Goal: Task Accomplishment & Management: Manage account settings

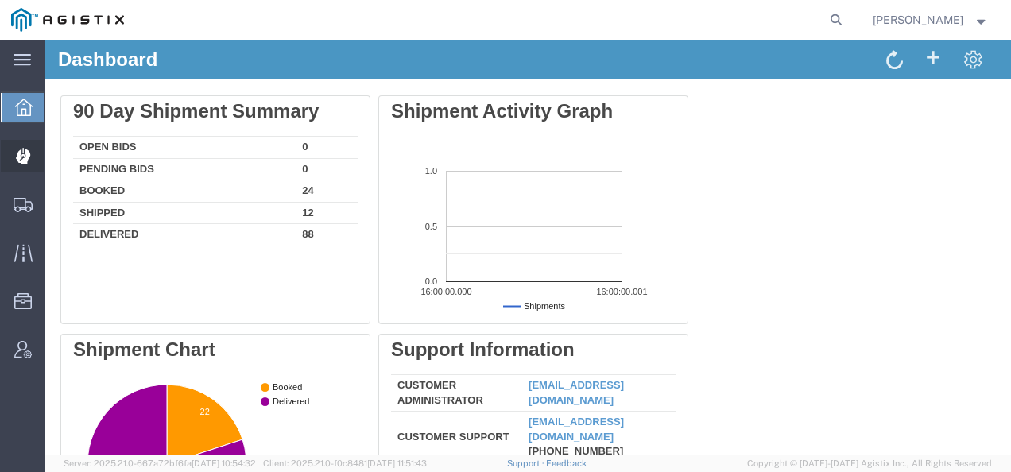
click at [25, 154] on icon at bounding box center [22, 157] width 14 height 16
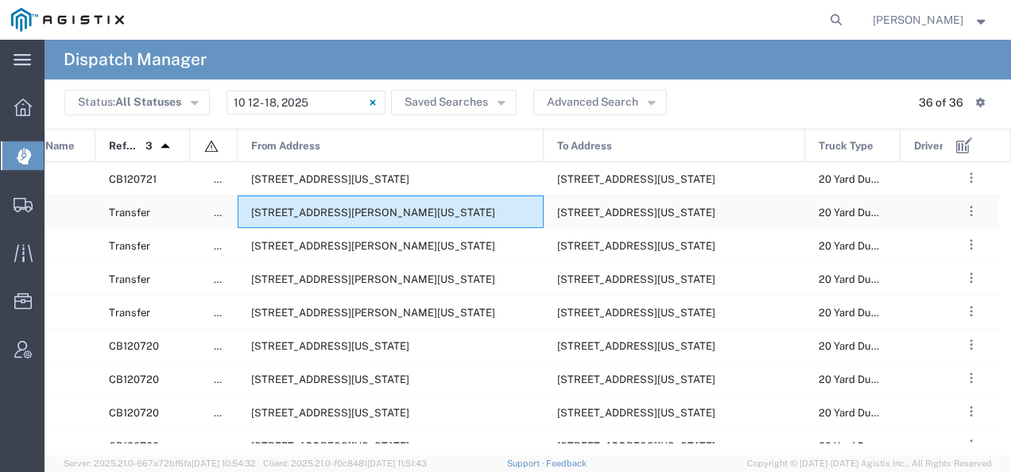
click at [442, 214] on span "[STREET_ADDRESS][PERSON_NAME][US_STATE]" at bounding box center [373, 213] width 244 height 12
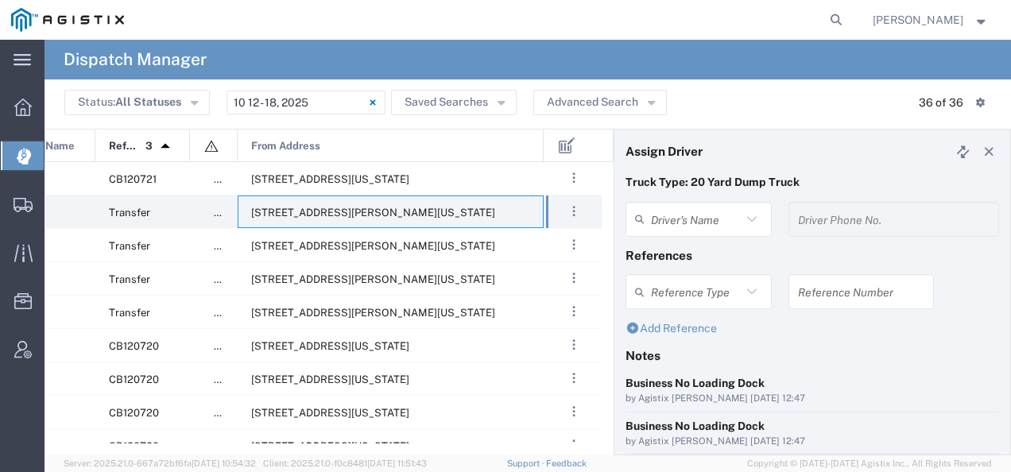
click at [709, 203] on div "Driver's Name" at bounding box center [698, 219] width 146 height 35
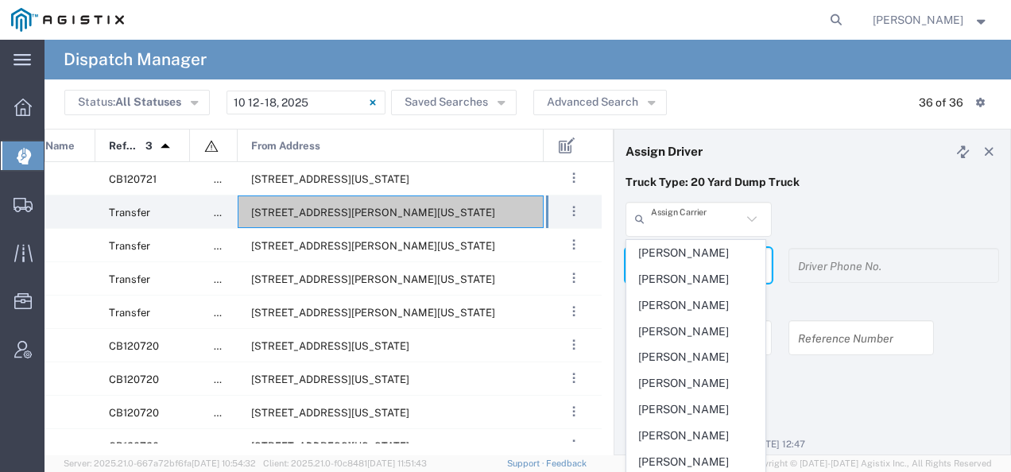
click at [685, 221] on input "text" at bounding box center [696, 219] width 91 height 28
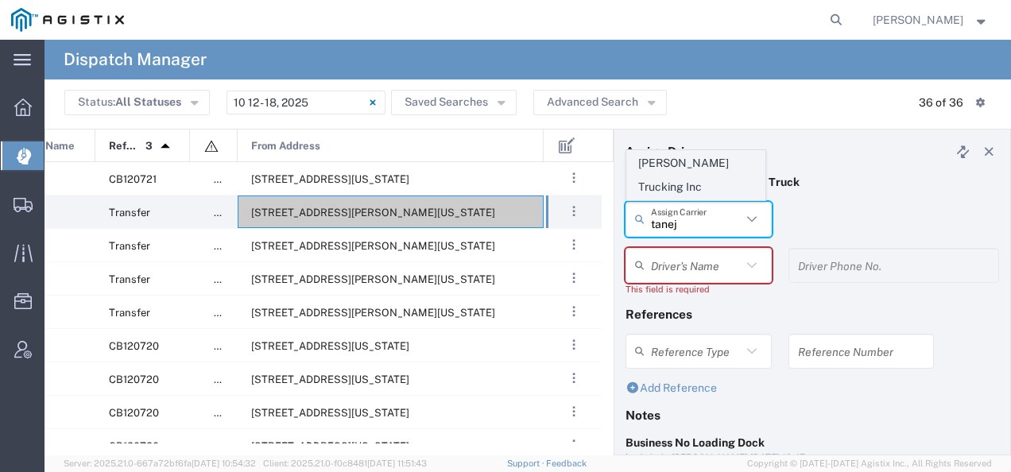
click at [683, 191] on span "[PERSON_NAME] Trucking Inc" at bounding box center [695, 175] width 137 height 49
type input "[PERSON_NAME] Trucking Inc"
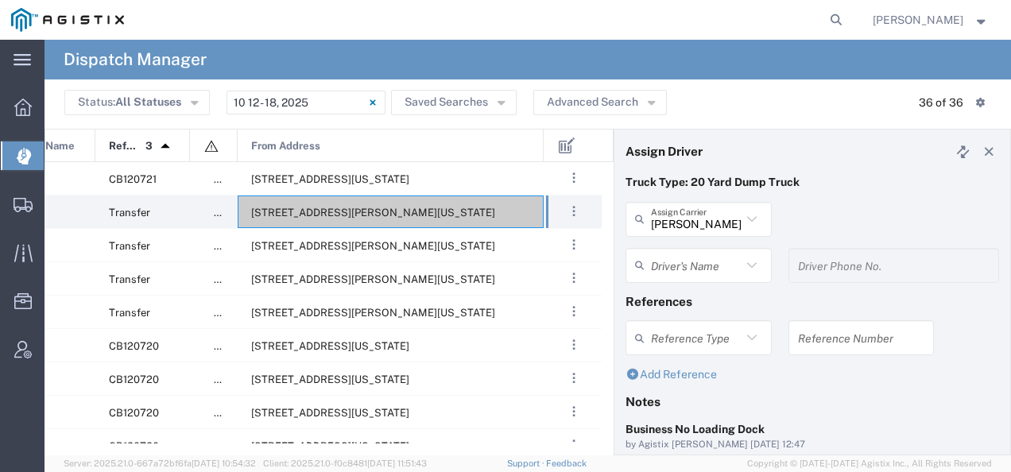
click at [669, 264] on input "text" at bounding box center [696, 265] width 91 height 28
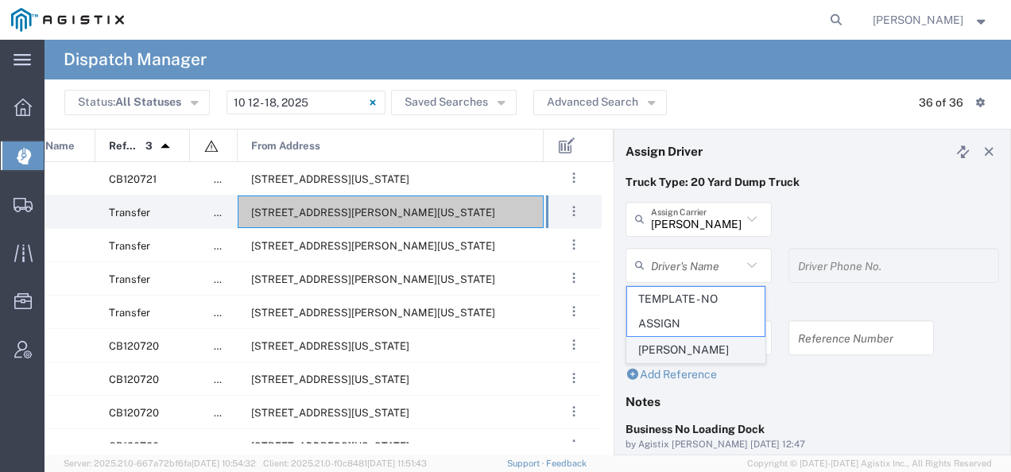
click at [659, 346] on span "[PERSON_NAME]" at bounding box center [695, 350] width 137 height 25
type input "[PERSON_NAME]"
type input "[PHONE_NUMBER]"
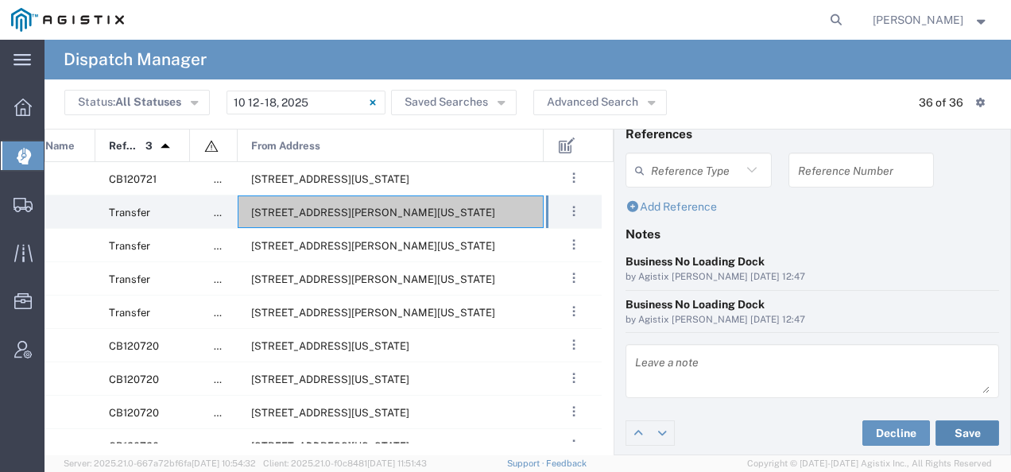
click at [969, 426] on button "Save" at bounding box center [967, 432] width 64 height 25
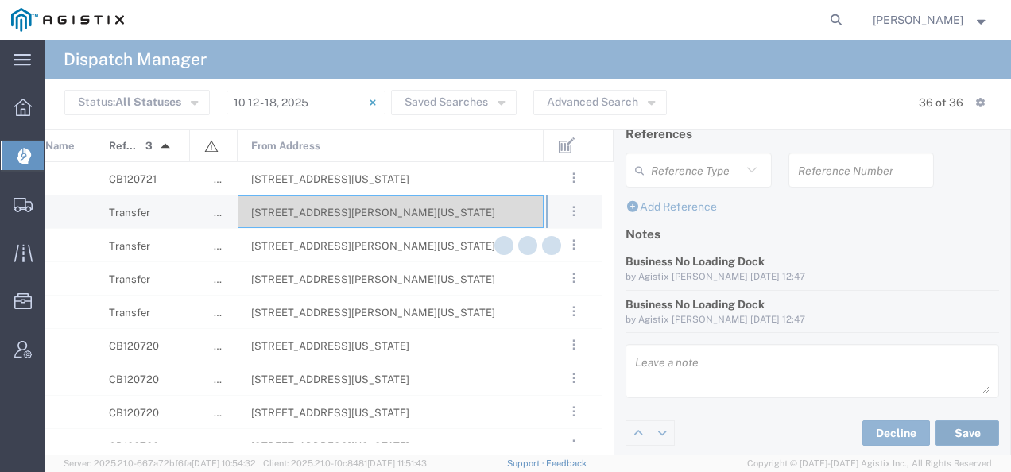
type input "[PERSON_NAME]"
type input "[PERSON_NAME] Trucking Inc"
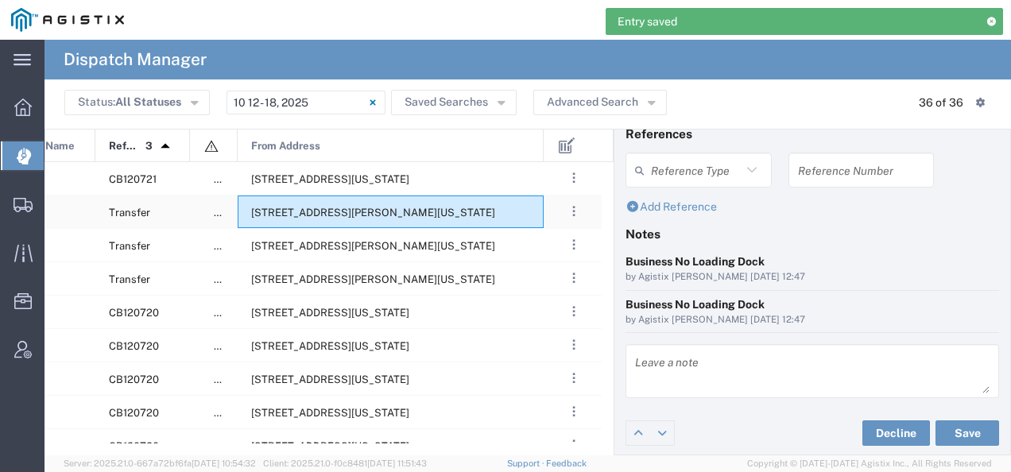
click at [445, 217] on span "[STREET_ADDRESS][PERSON_NAME][US_STATE]" at bounding box center [373, 213] width 244 height 12
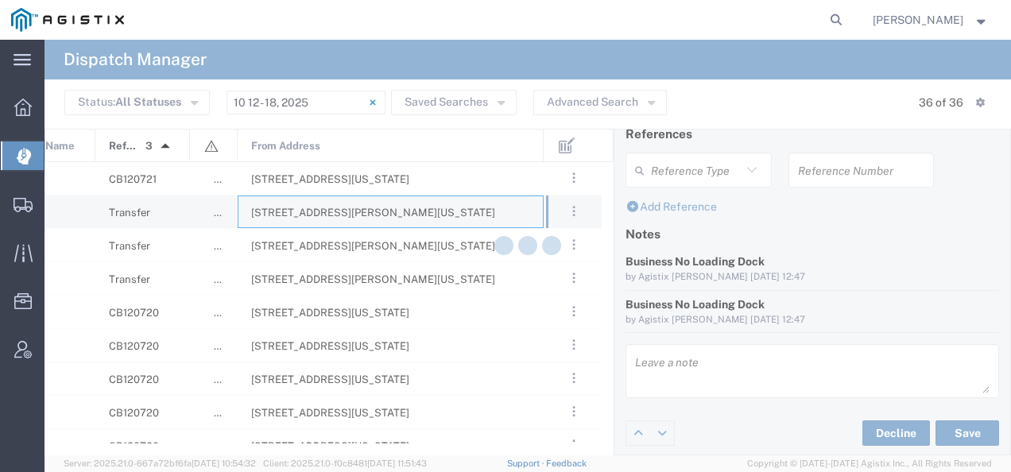
type input "[PERSON_NAME] Tanks Inc"
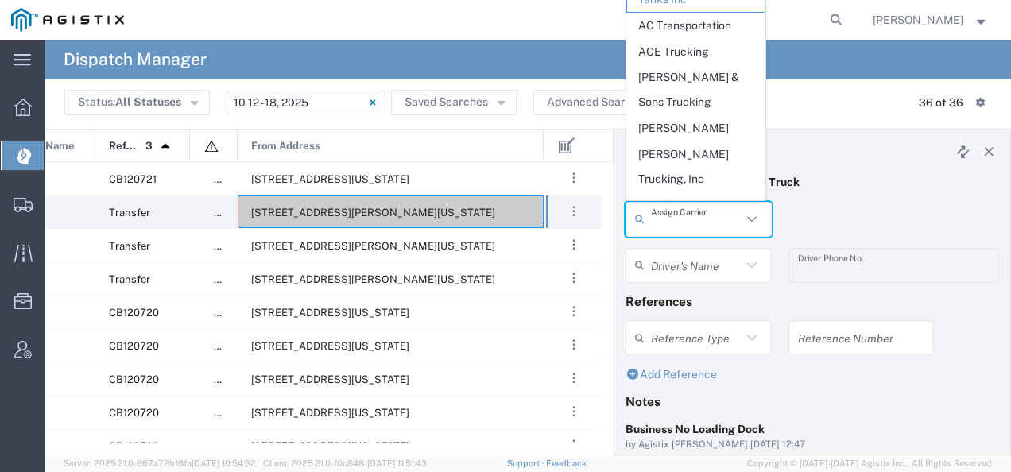
click at [682, 226] on input "text" at bounding box center [696, 219] width 91 height 28
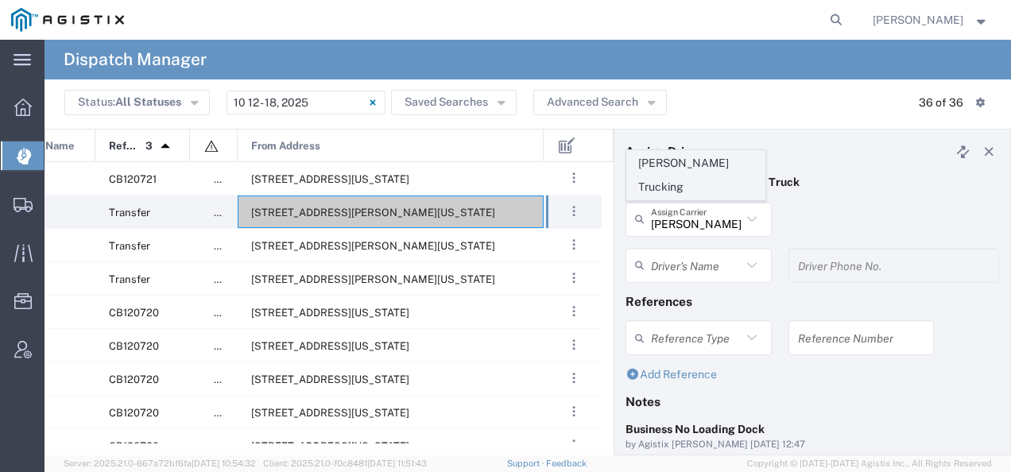
click at [674, 184] on span "[PERSON_NAME] Trucking" at bounding box center [695, 175] width 137 height 49
type input "[PERSON_NAME] Trucking"
click at [659, 270] on input "text" at bounding box center [696, 265] width 91 height 28
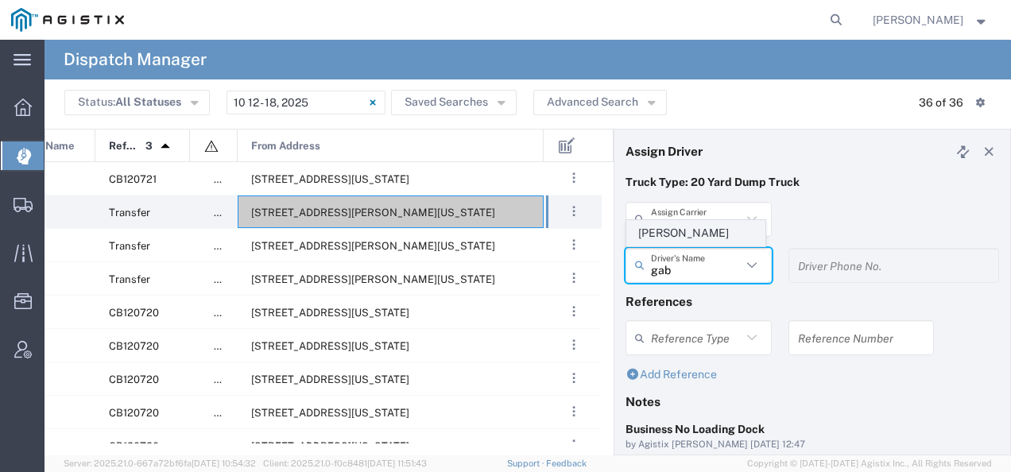
click at [667, 238] on span "[PERSON_NAME]" at bounding box center [695, 233] width 137 height 25
type input "[PERSON_NAME]"
type input "8312884954"
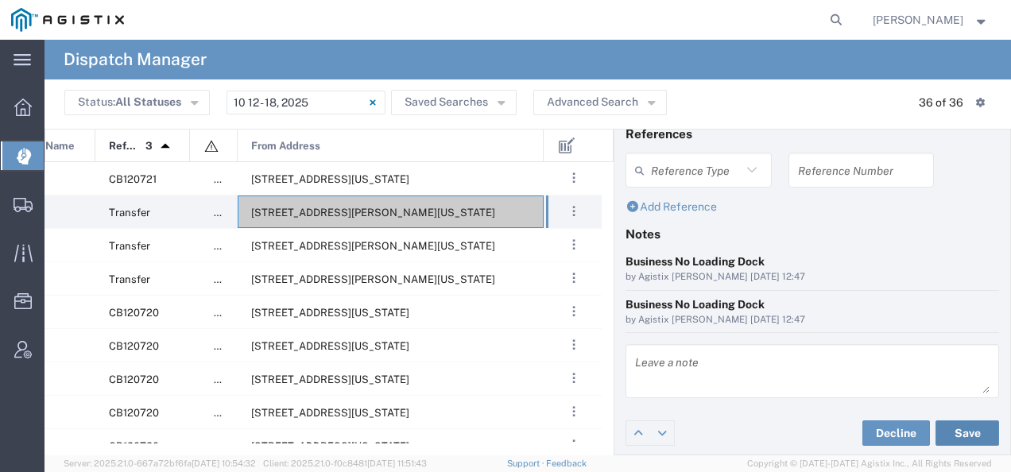
click at [954, 427] on button "Save" at bounding box center [967, 432] width 64 height 25
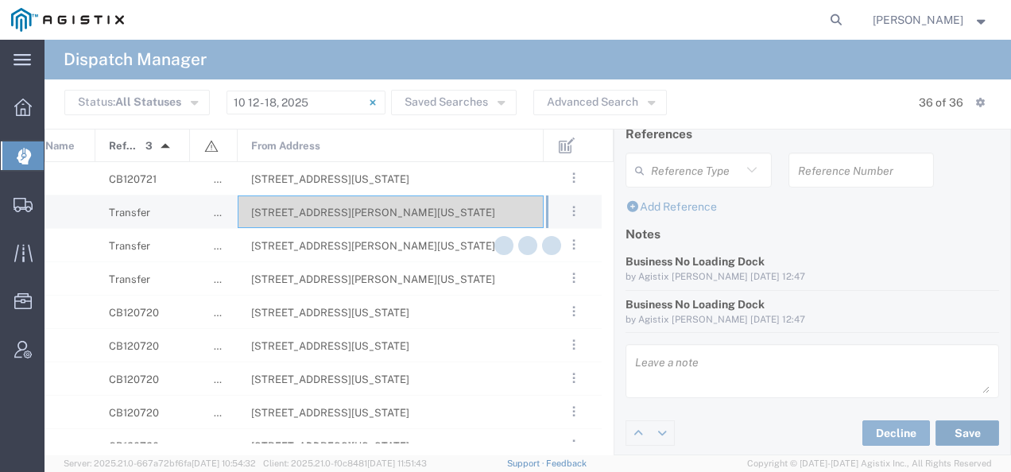
type input "[PERSON_NAME]"
type input "[PERSON_NAME] Trucking"
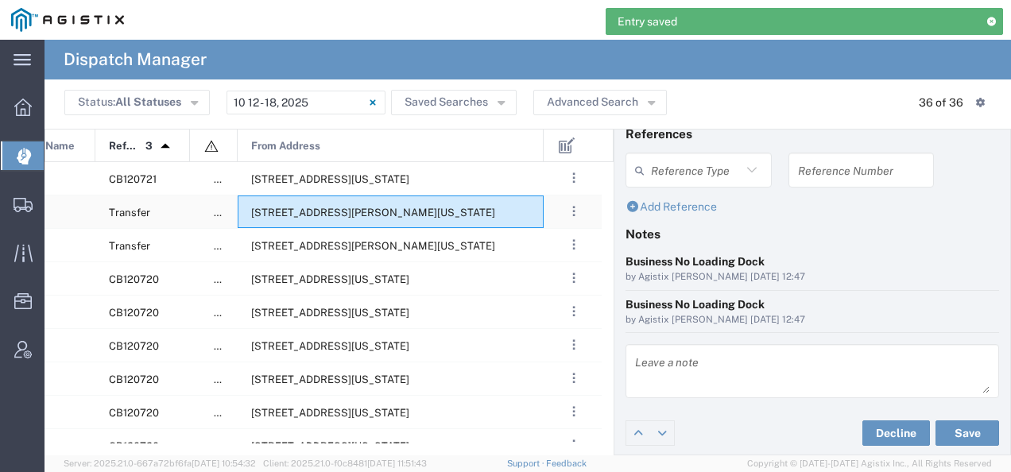
click at [416, 215] on span "[STREET_ADDRESS][PERSON_NAME][US_STATE]" at bounding box center [373, 213] width 244 height 12
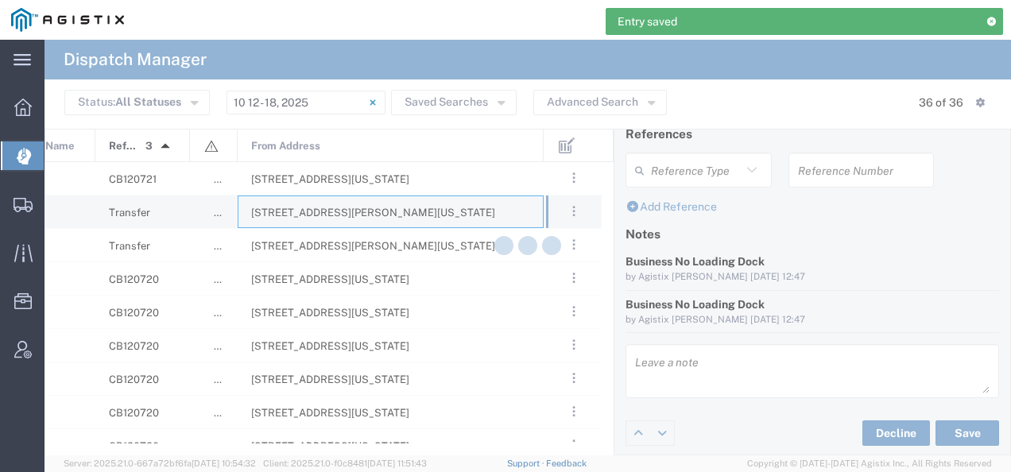
type input "[PERSON_NAME] Tanks Inc"
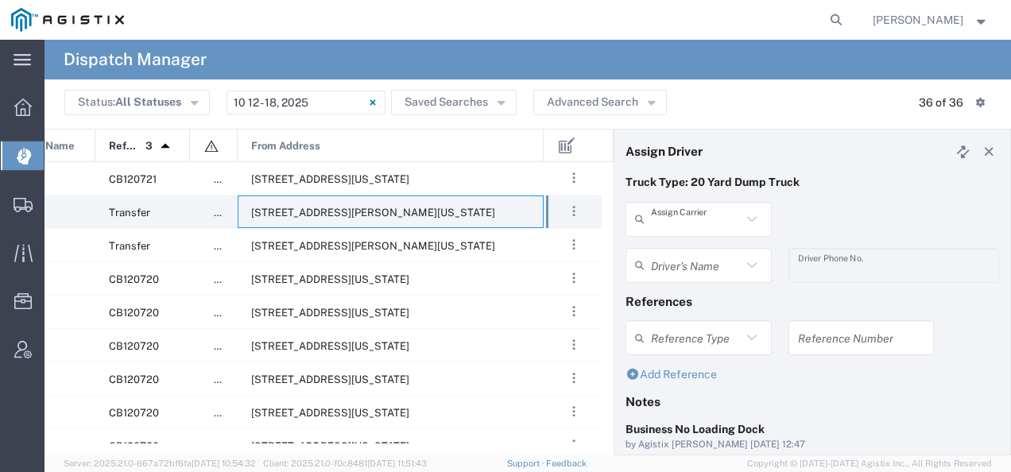
click at [695, 217] on input "text" at bounding box center [696, 219] width 91 height 28
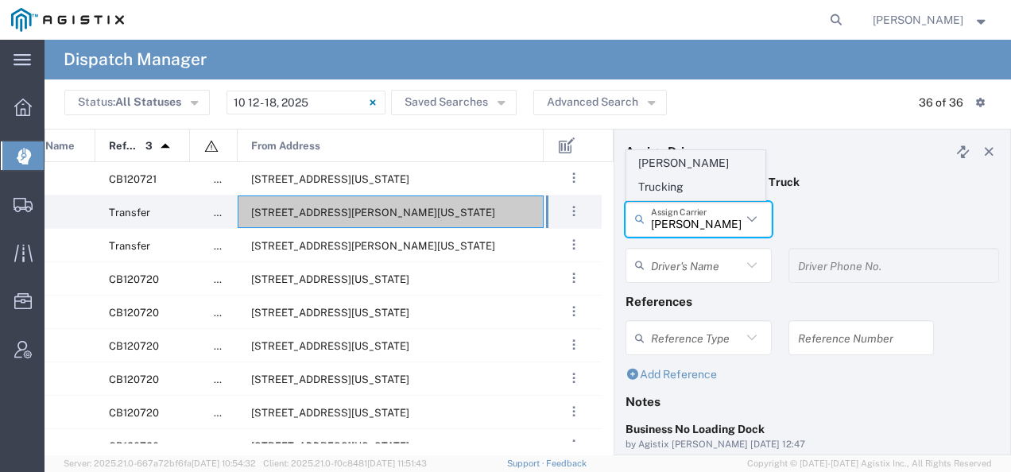
click at [675, 187] on span "[PERSON_NAME] Trucking" at bounding box center [695, 175] width 137 height 49
type input "[PERSON_NAME] Trucking"
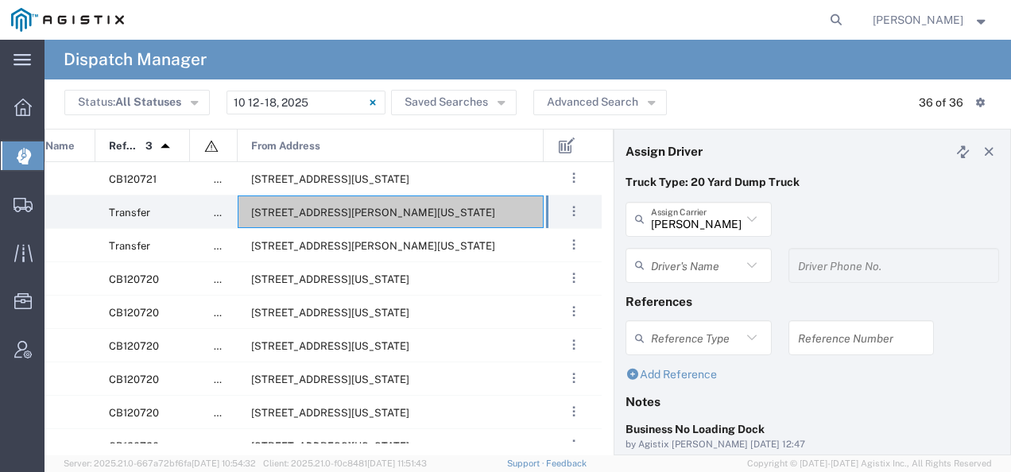
click at [672, 254] on input "text" at bounding box center [696, 265] width 91 height 28
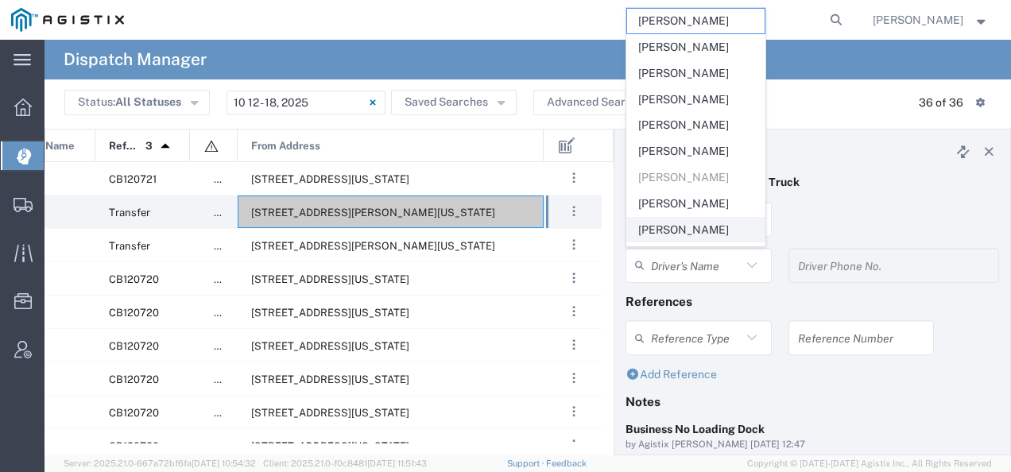
click at [667, 233] on span "[PERSON_NAME]" at bounding box center [695, 230] width 137 height 25
type input "[PERSON_NAME]"
type input "4084380716"
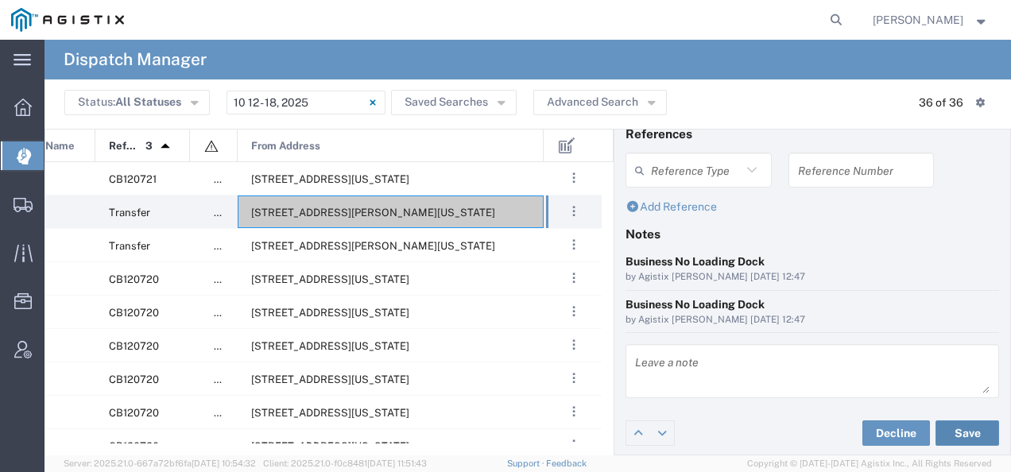
click at [957, 431] on button "Save" at bounding box center [967, 432] width 64 height 25
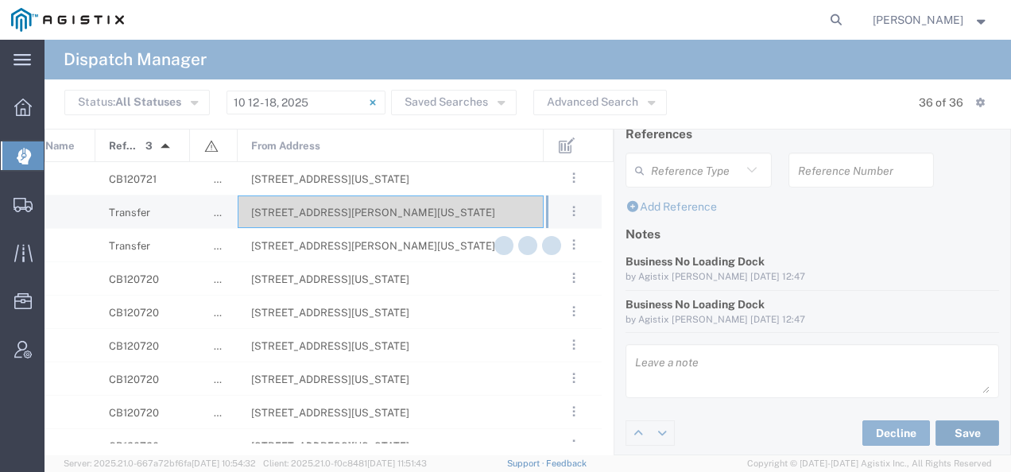
type input "[PERSON_NAME]"
type input "[PERSON_NAME] Trucking"
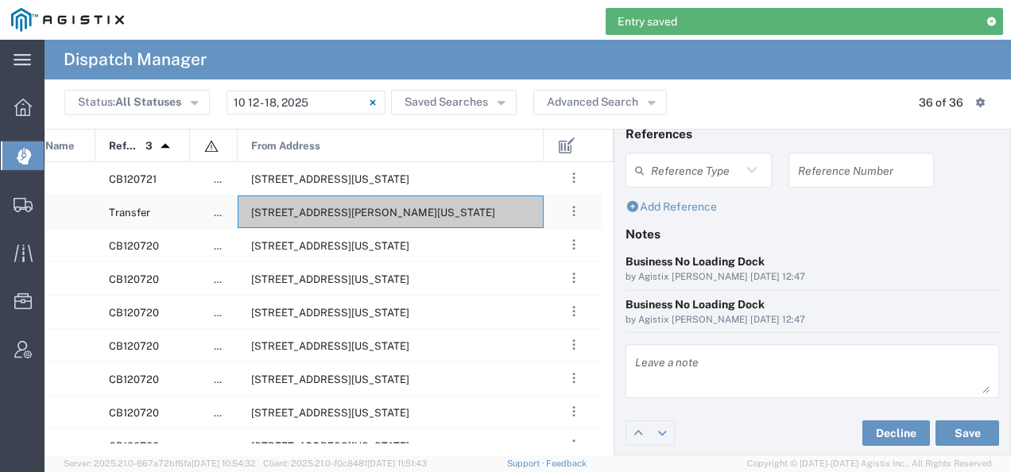
click at [412, 207] on span "[STREET_ADDRESS][PERSON_NAME][US_STATE]" at bounding box center [373, 213] width 244 height 12
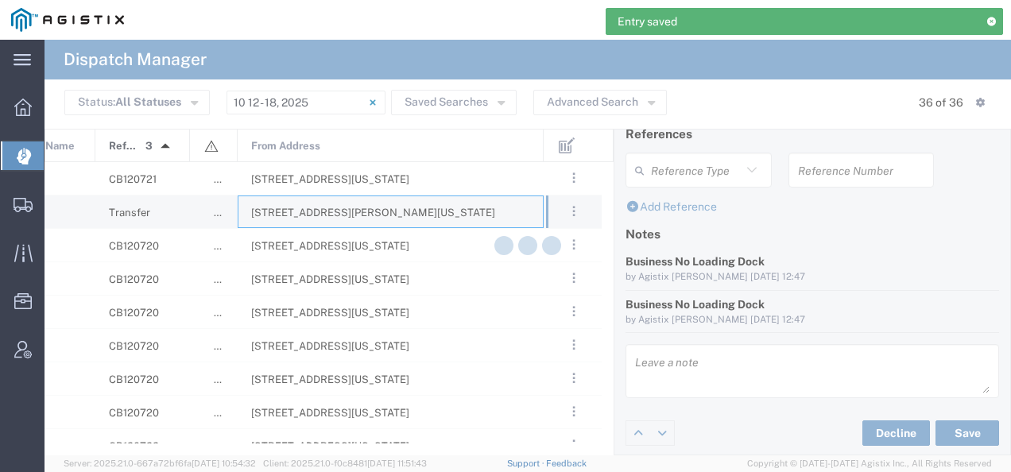
type input "[PERSON_NAME] Tanks Inc"
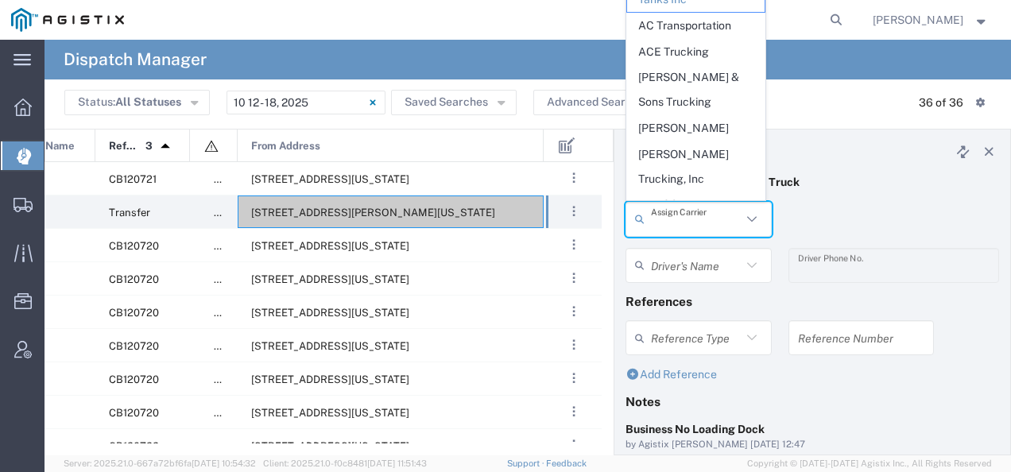
click at [705, 218] on input "text" at bounding box center [696, 219] width 91 height 28
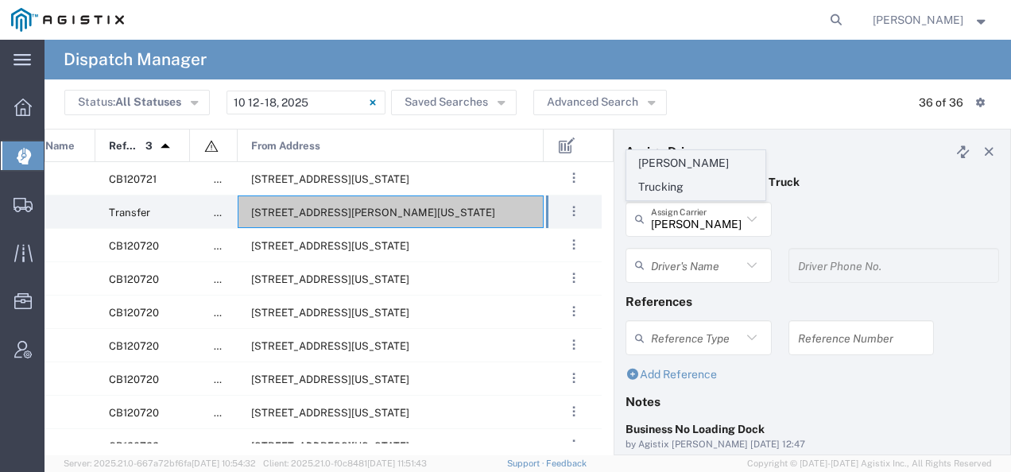
click at [700, 191] on span "[PERSON_NAME] Trucking" at bounding box center [695, 175] width 137 height 49
type input "[PERSON_NAME] Trucking"
click at [686, 261] on input "text" at bounding box center [696, 265] width 91 height 28
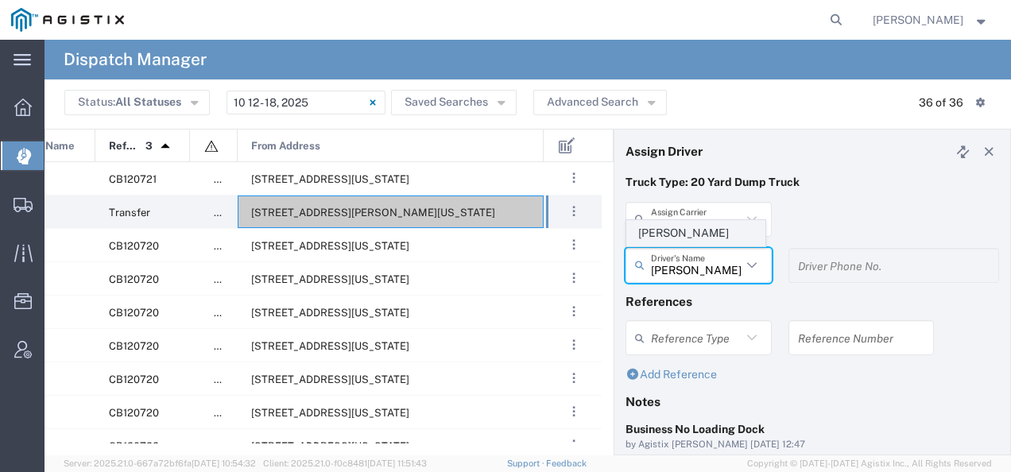
click at [675, 230] on span "[PERSON_NAME]" at bounding box center [695, 233] width 137 height 25
type input "[PERSON_NAME]"
type input "4085954195"
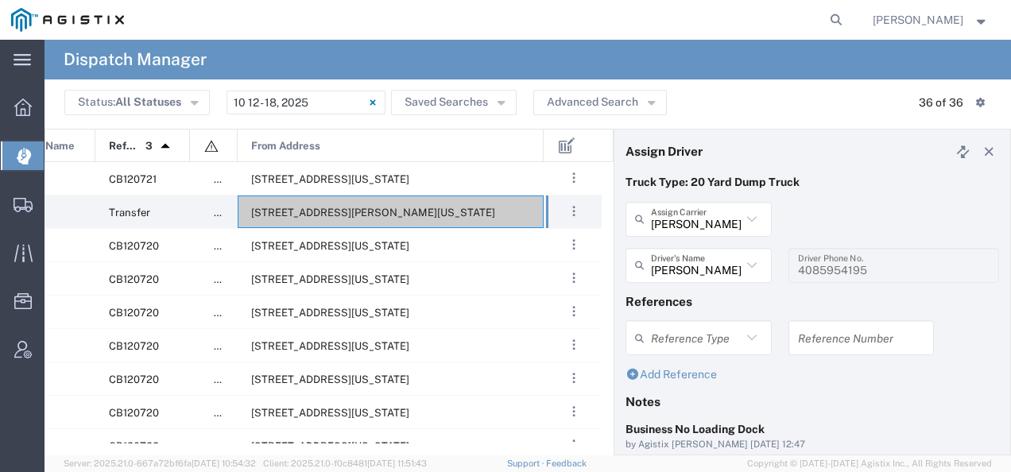
scroll to position [168, 0]
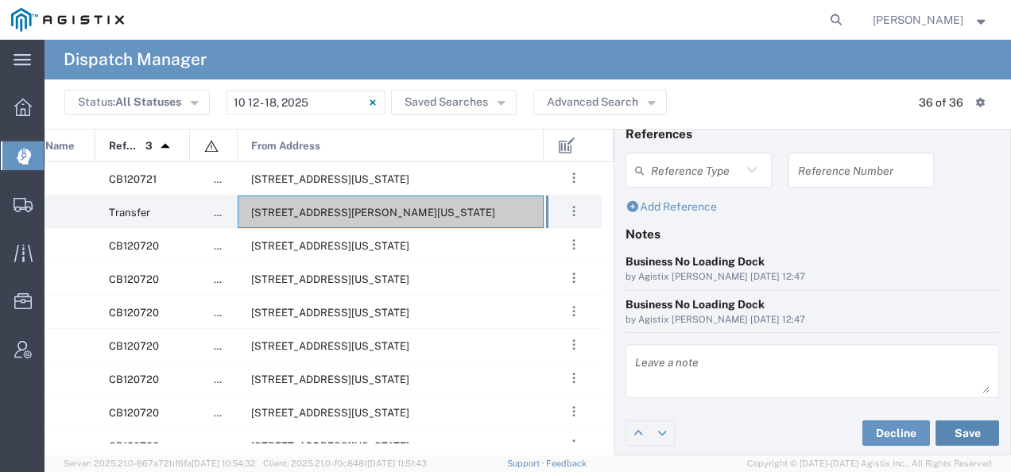
click at [966, 425] on button "Save" at bounding box center [967, 432] width 64 height 25
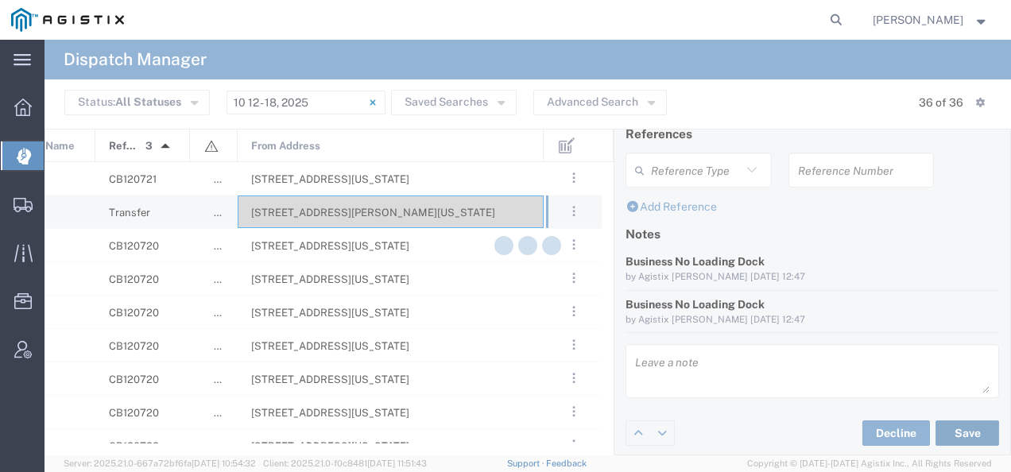
type input "[PERSON_NAME]"
type input "[PERSON_NAME] Trucking"
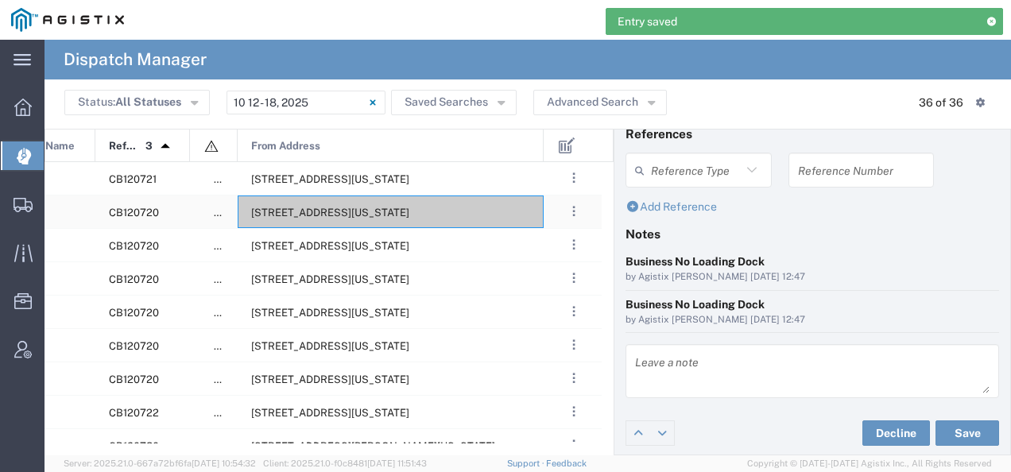
click at [391, 216] on span "[STREET_ADDRESS][US_STATE]" at bounding box center [330, 213] width 158 height 12
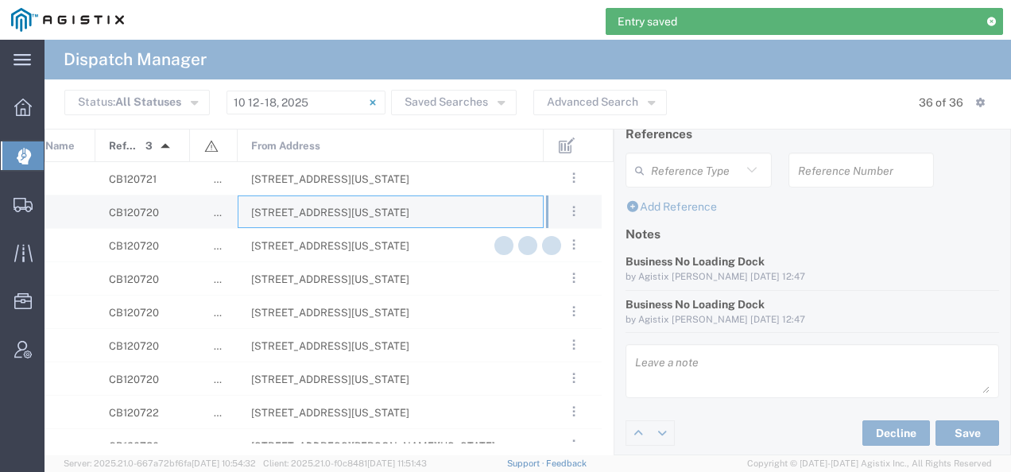
type input "[PERSON_NAME] Tanks Inc"
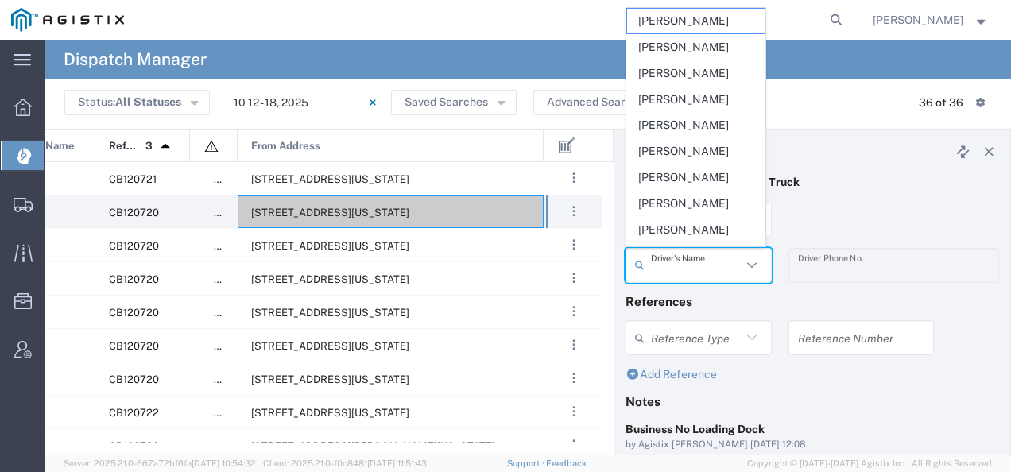
click at [680, 264] on input "text" at bounding box center [696, 265] width 91 height 28
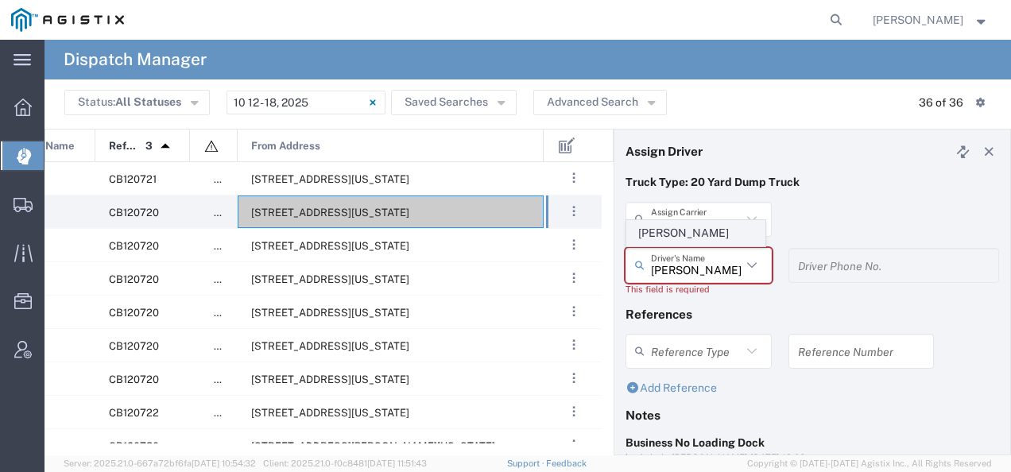
click at [675, 242] on span "[PERSON_NAME]" at bounding box center [695, 233] width 137 height 25
type input "[PERSON_NAME]"
type input "9255182414"
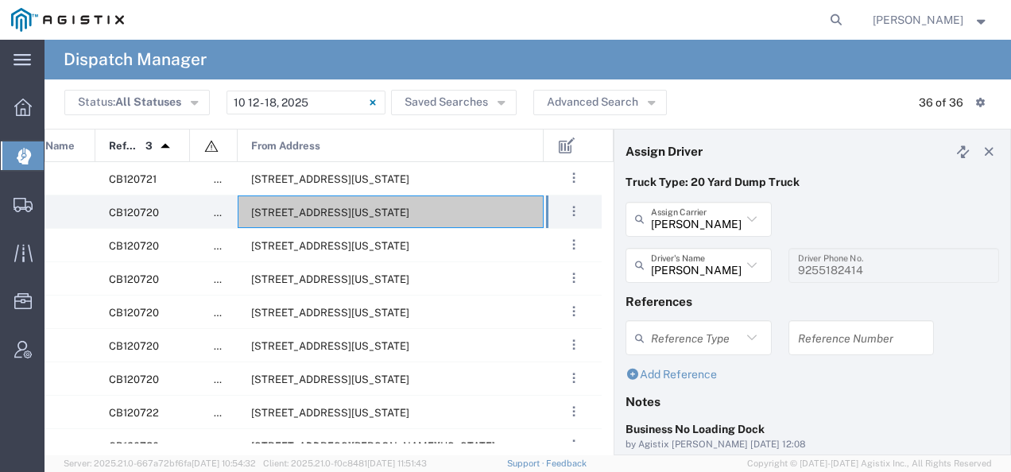
scroll to position [168, 0]
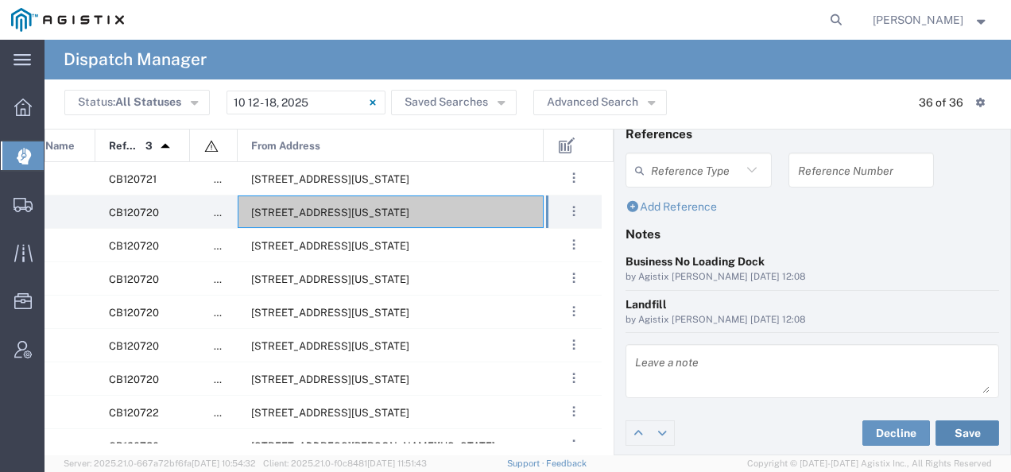
click at [956, 430] on button "Save" at bounding box center [967, 432] width 64 height 25
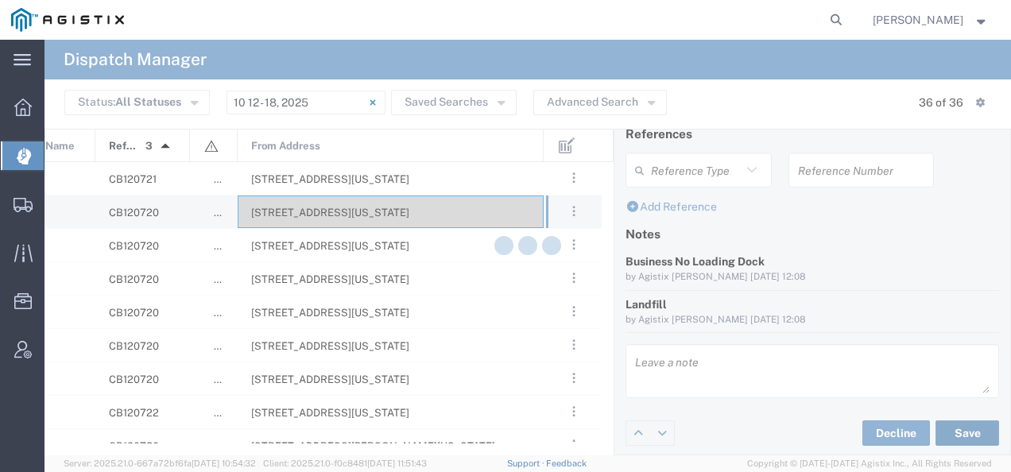
type input "[PERSON_NAME]"
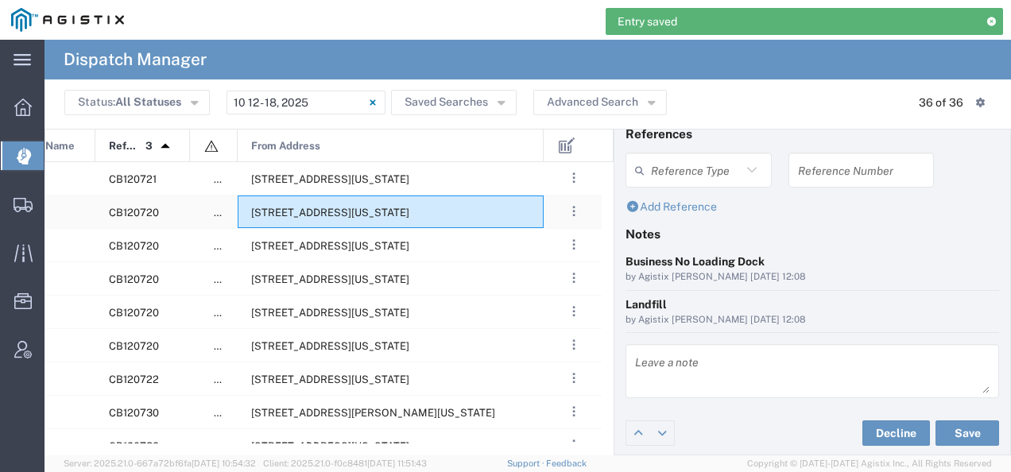
click at [399, 217] on span "[STREET_ADDRESS][US_STATE]" at bounding box center [330, 213] width 158 height 12
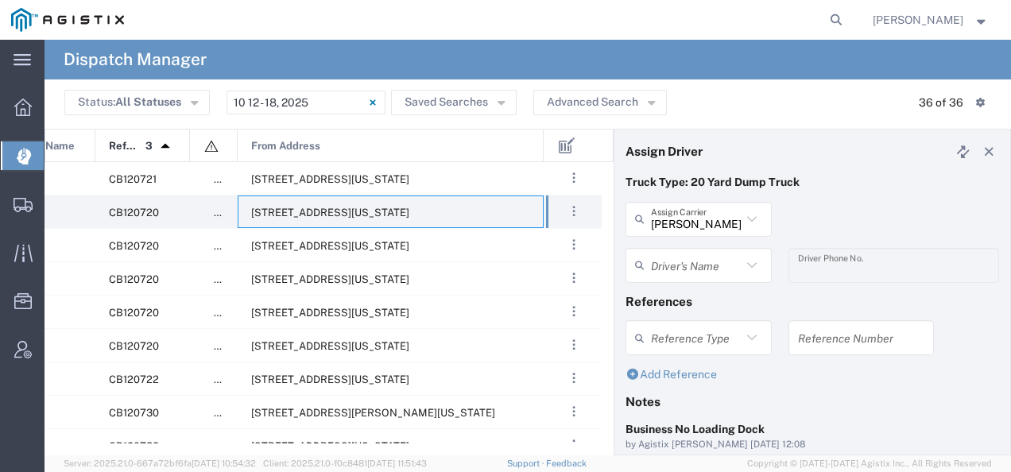
click at [664, 276] on input "text" at bounding box center [696, 265] width 91 height 28
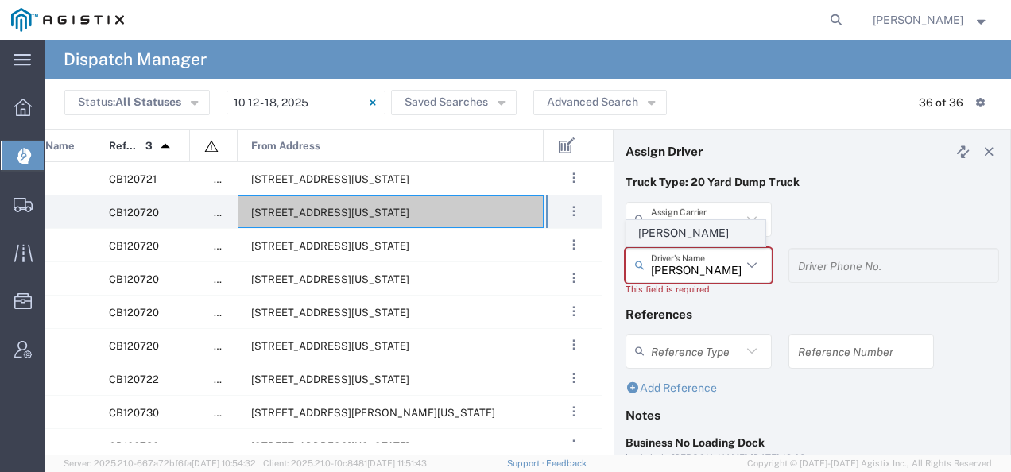
click at [661, 243] on span "[PERSON_NAME]" at bounding box center [695, 233] width 137 height 25
type input "[PERSON_NAME]"
type input "2097079350"
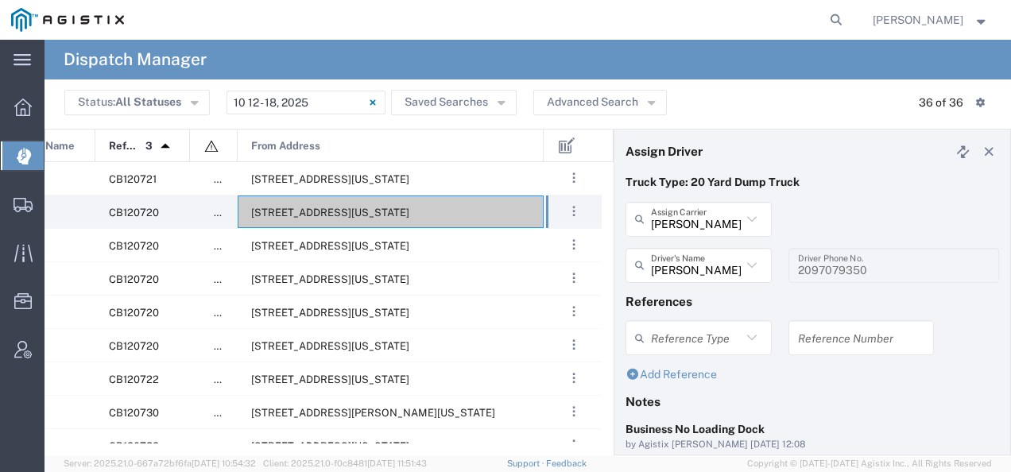
scroll to position [168, 0]
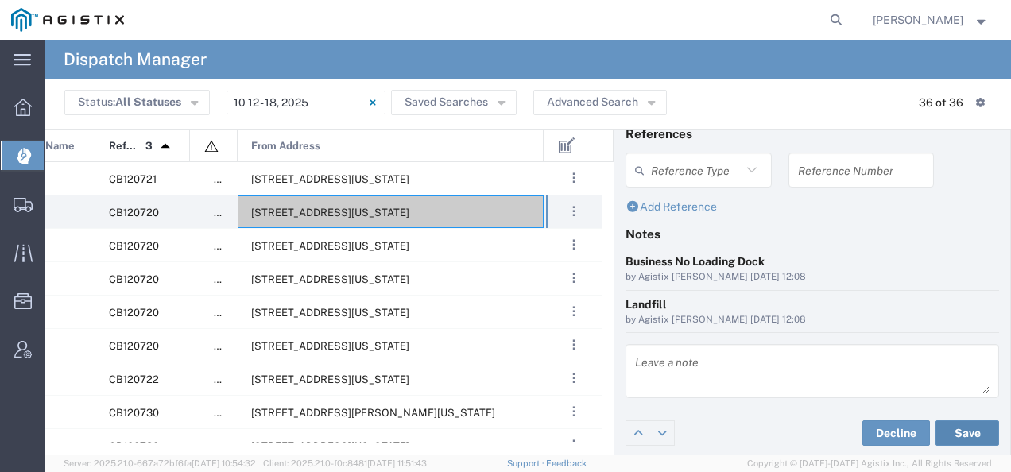
click at [961, 428] on button "Save" at bounding box center [967, 432] width 64 height 25
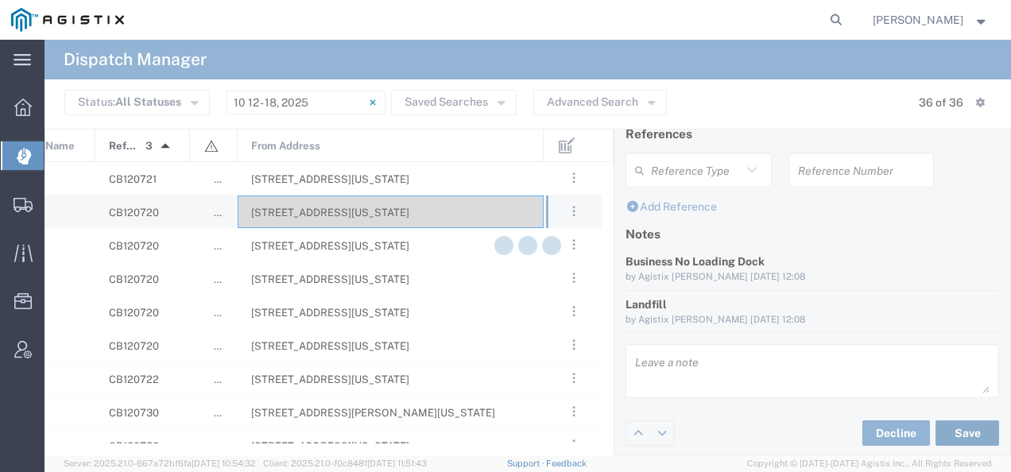
type input "[PERSON_NAME]"
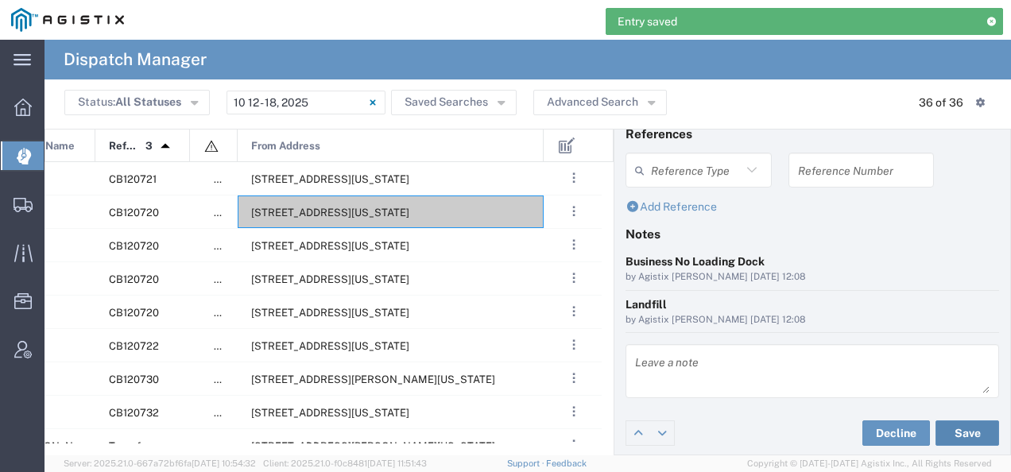
scroll to position [0, 0]
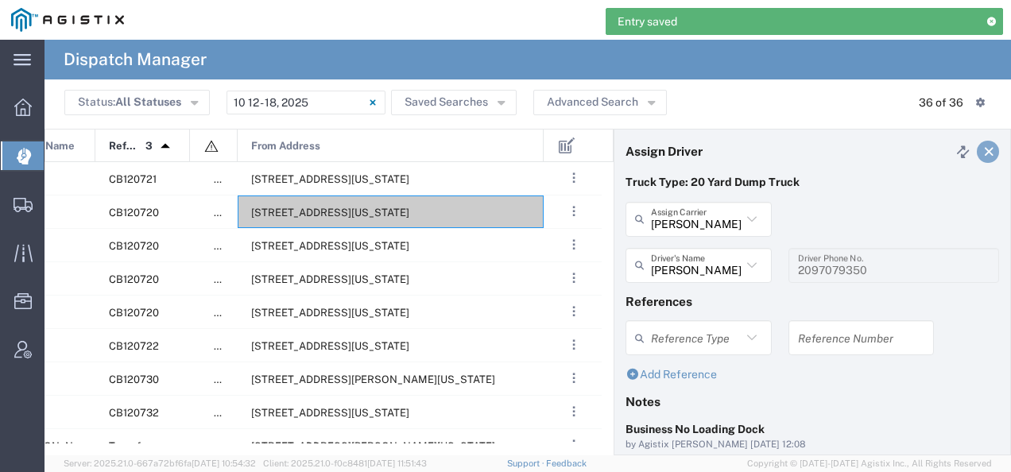
click at [982, 150] on icon at bounding box center [989, 151] width 14 height 11
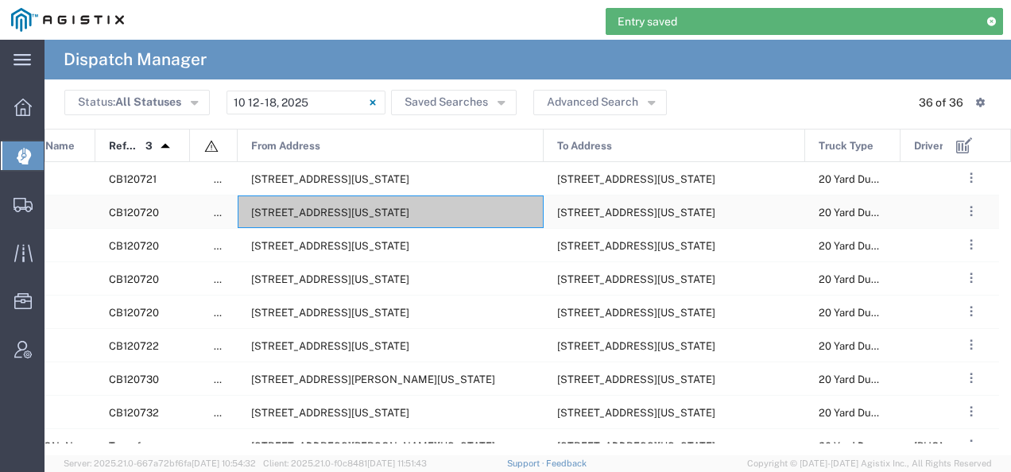
click at [344, 222] on div "[STREET_ADDRESS][US_STATE]" at bounding box center [391, 211] width 306 height 33
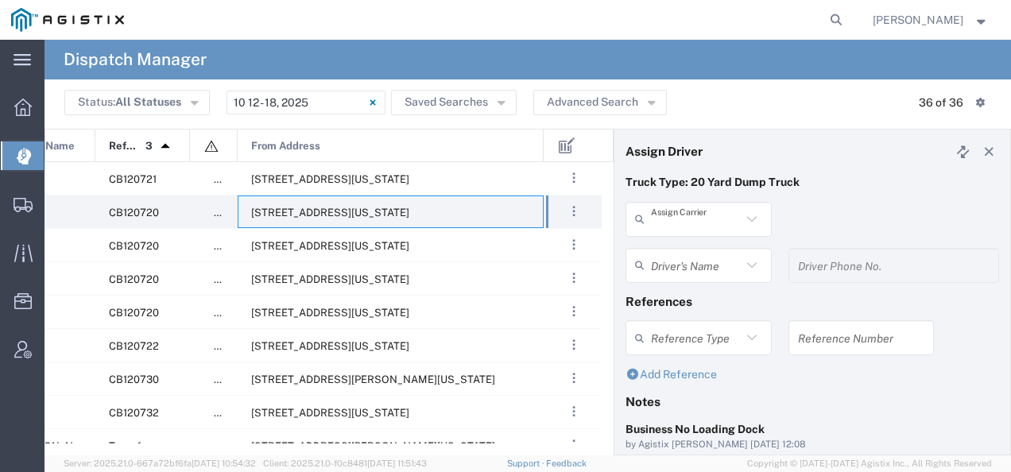
click at [709, 210] on input "text" at bounding box center [696, 219] width 91 height 28
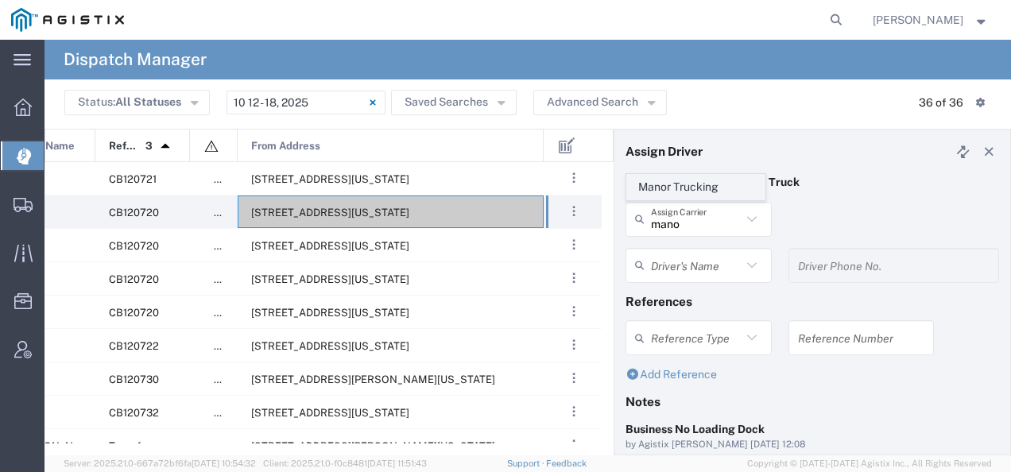
click at [694, 191] on span "Manor Trucking" at bounding box center [695, 187] width 137 height 25
type input "Manor Trucking"
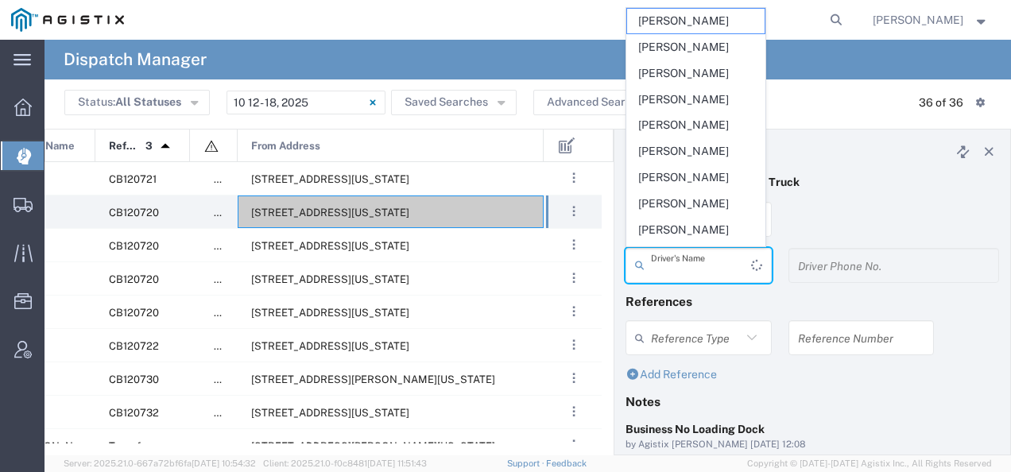
click at [675, 257] on input "text" at bounding box center [701, 265] width 100 height 28
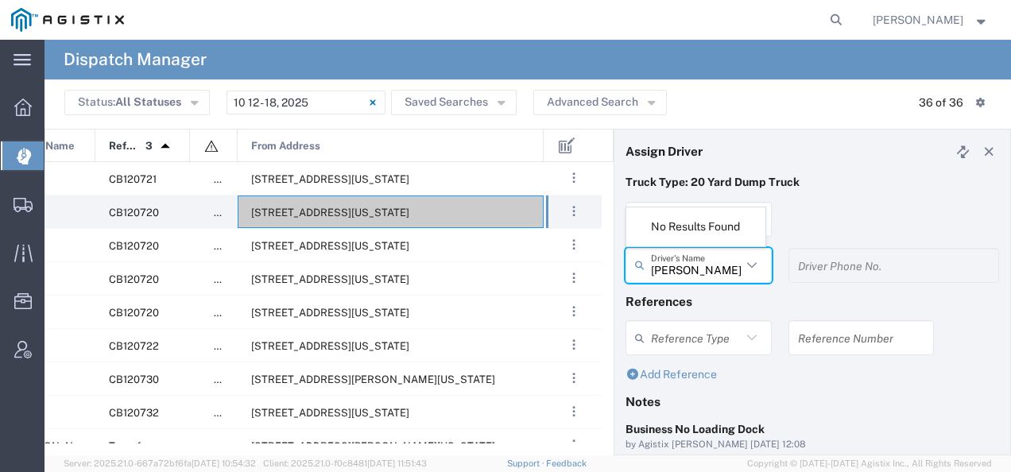
type input "[PERSON_NAME]"
click at [827, 227] on div "Manor Trucking Assign Carrier Manor Trucking" at bounding box center [812, 225] width 390 height 46
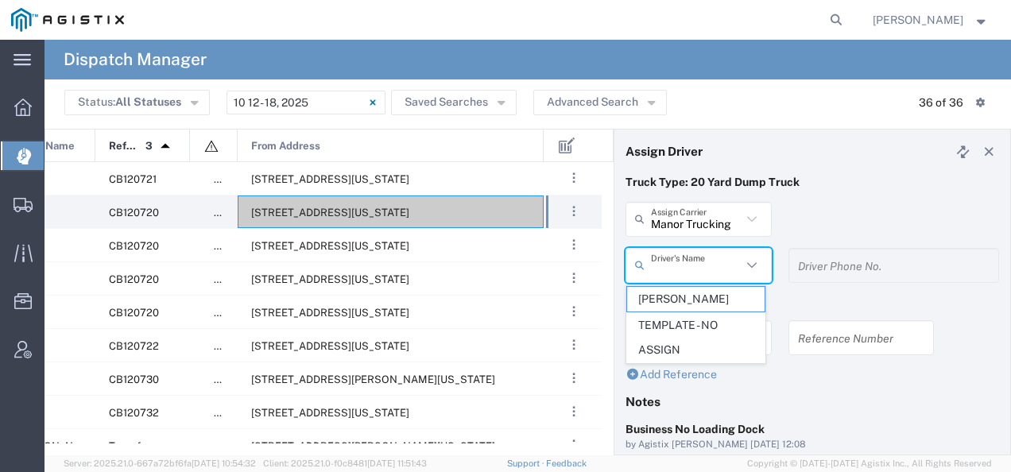
click at [695, 269] on input "text" at bounding box center [696, 265] width 91 height 28
click at [675, 307] on span "[PERSON_NAME]" at bounding box center [695, 299] width 137 height 25
type input "[PERSON_NAME]"
type input "2093218686"
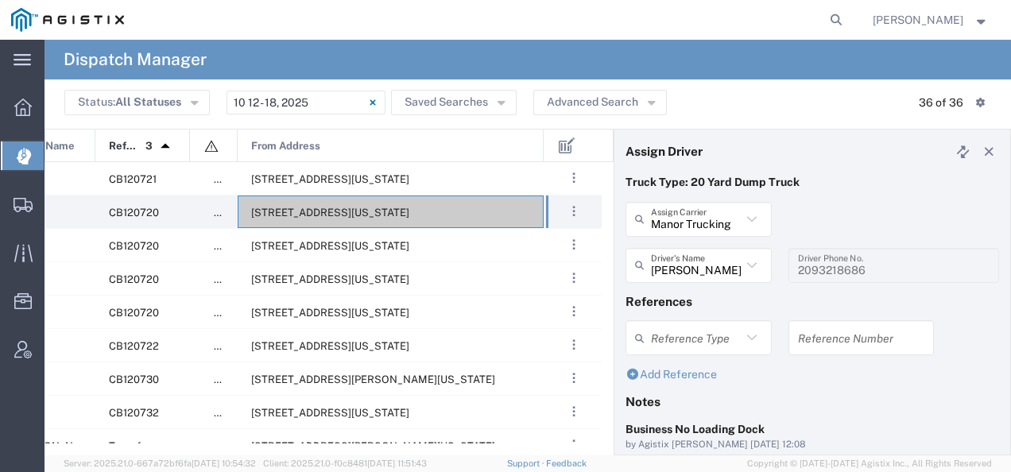
scroll to position [168, 0]
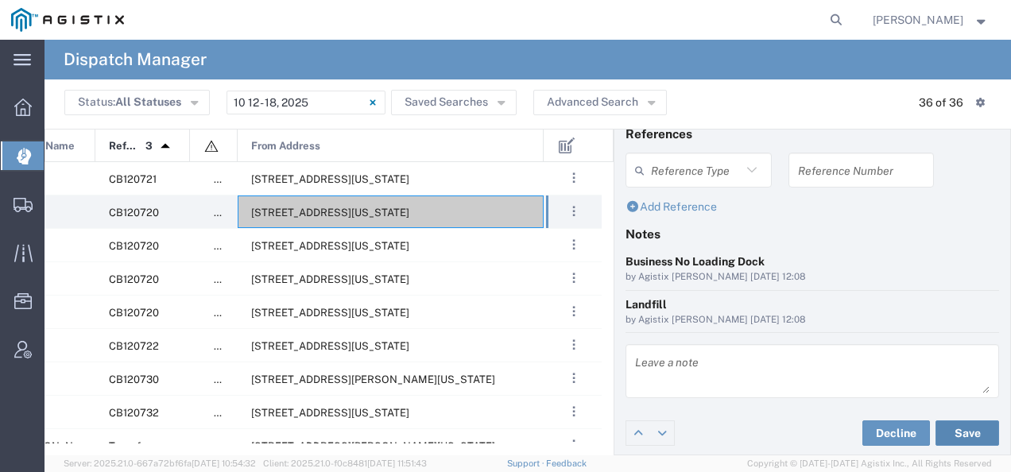
click at [964, 427] on button "Save" at bounding box center [967, 432] width 64 height 25
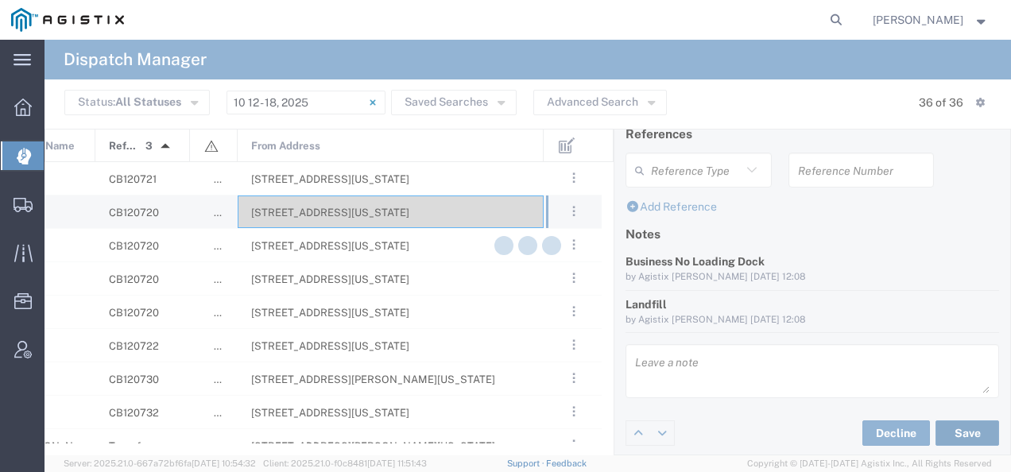
type input "[PERSON_NAME]"
type input "Manor Trucking"
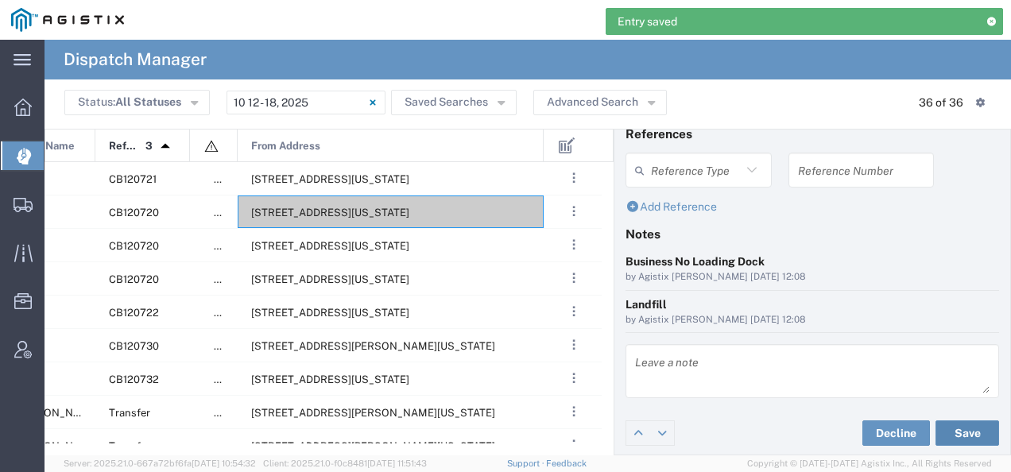
scroll to position [0, 0]
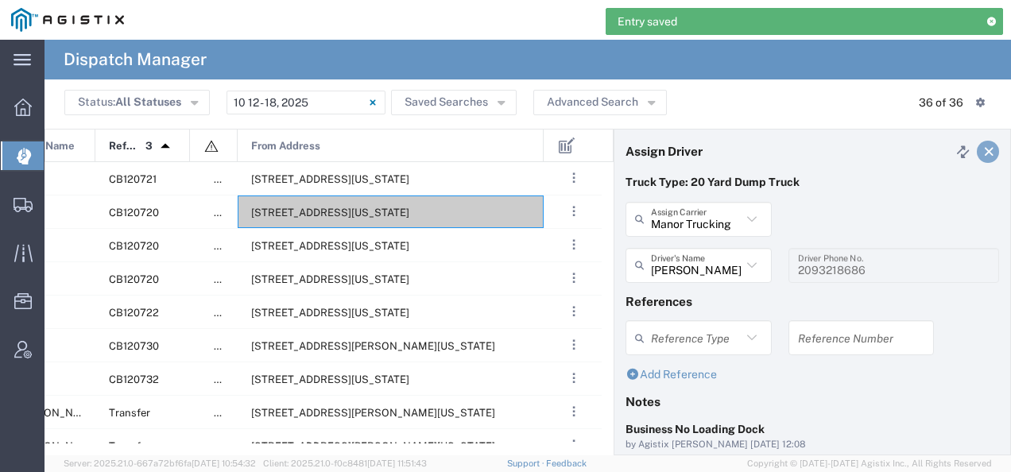
click at [982, 148] on icon at bounding box center [989, 151] width 14 height 11
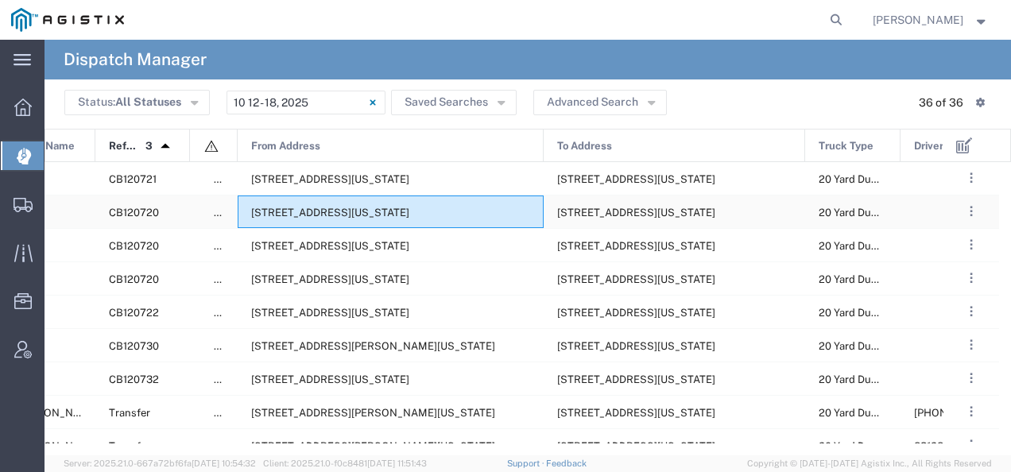
click at [333, 216] on span "[STREET_ADDRESS][US_STATE]" at bounding box center [330, 213] width 158 height 12
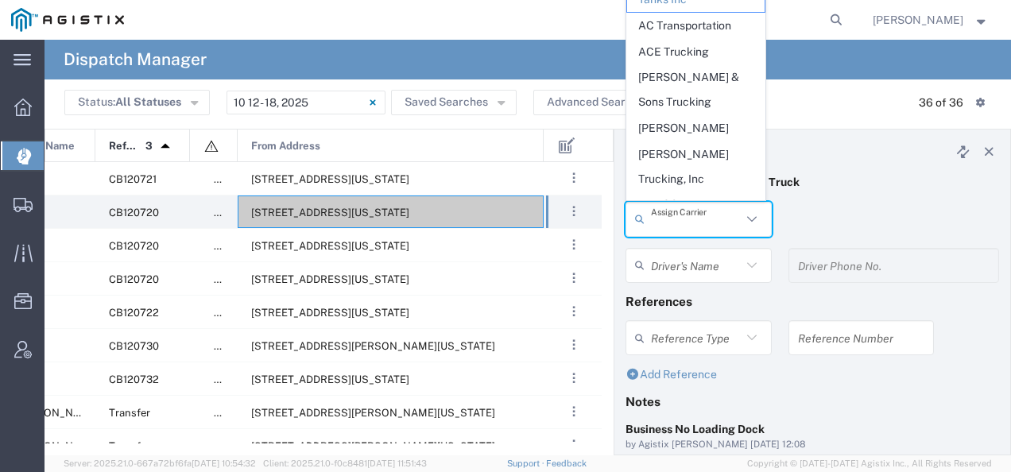
click at [692, 218] on input "text" at bounding box center [696, 219] width 91 height 28
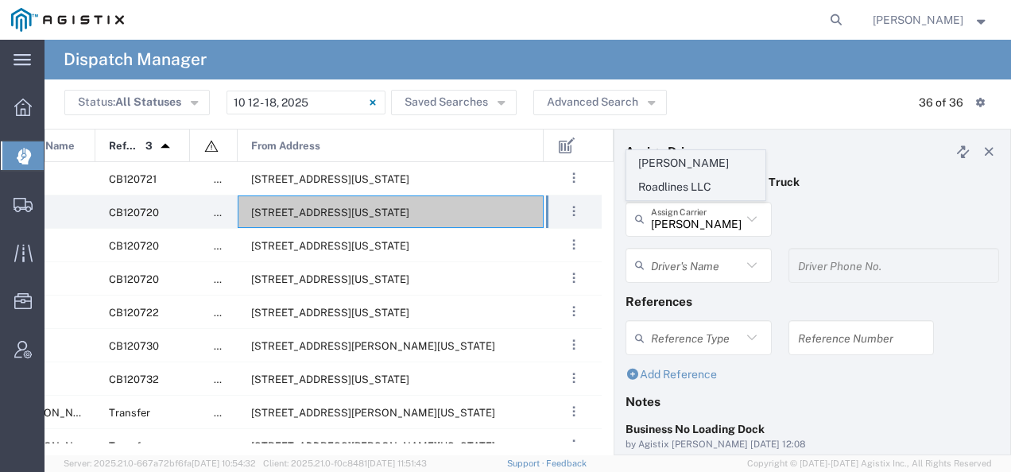
click at [691, 200] on li "[PERSON_NAME] Roadlines LLC" at bounding box center [695, 175] width 139 height 51
type input "[PERSON_NAME] Roadlines LLC"
click at [677, 265] on input "text" at bounding box center [696, 265] width 91 height 28
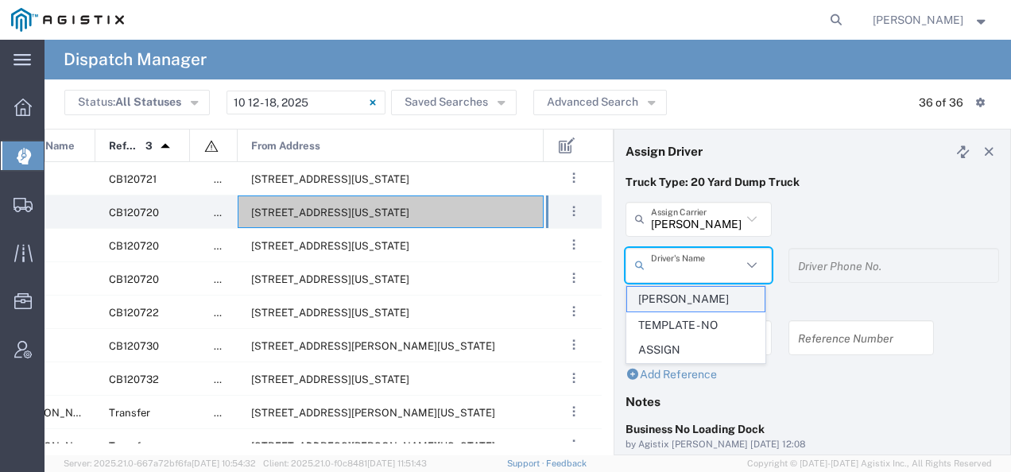
click at [670, 295] on span "[PERSON_NAME]" at bounding box center [695, 299] width 137 height 25
type input "[PERSON_NAME]"
type input "5107149934"
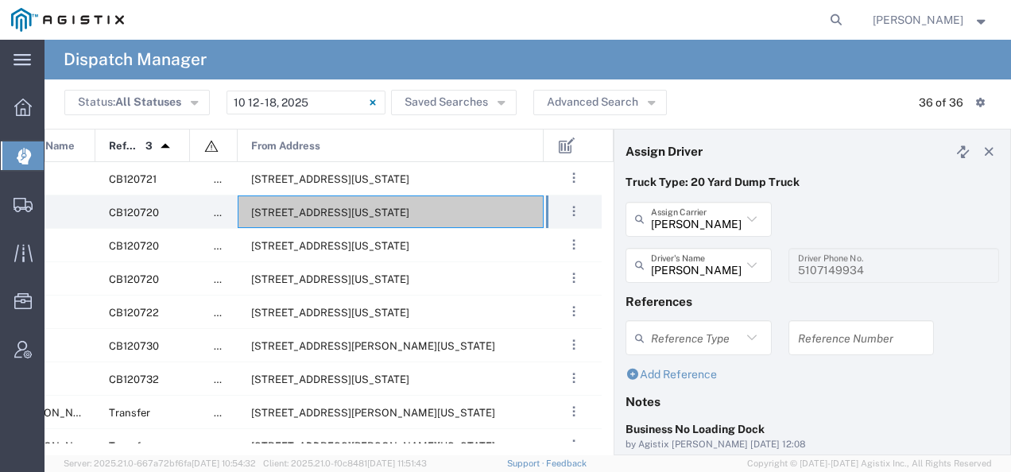
scroll to position [168, 0]
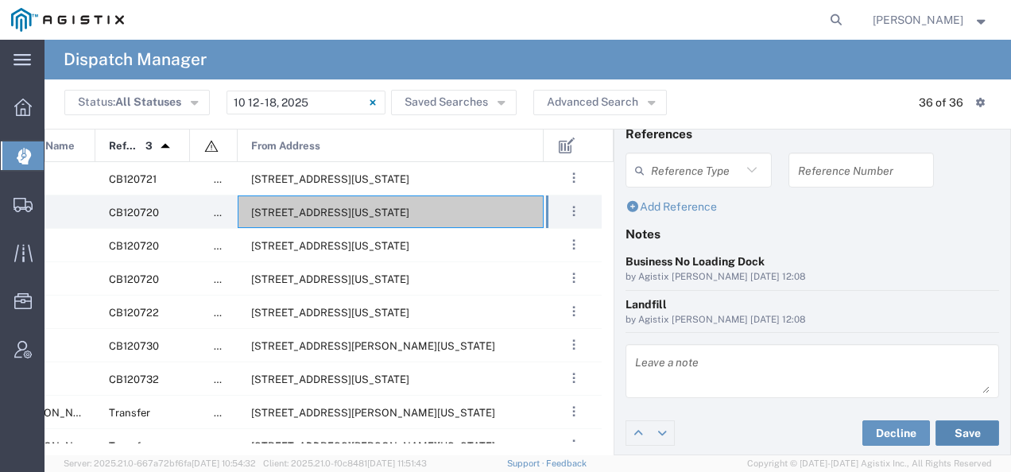
click at [949, 423] on button "Save" at bounding box center [967, 432] width 64 height 25
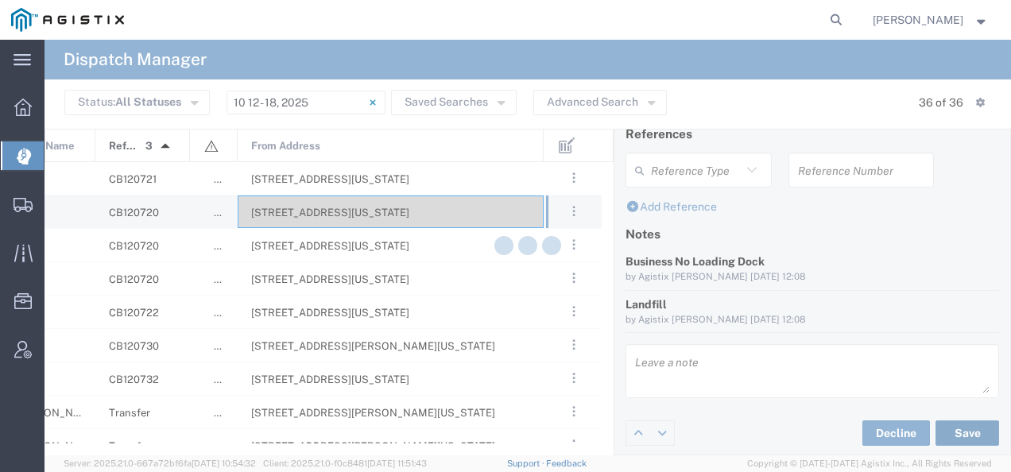
type input "[PERSON_NAME]"
type input "[PERSON_NAME] Roadlines LLC"
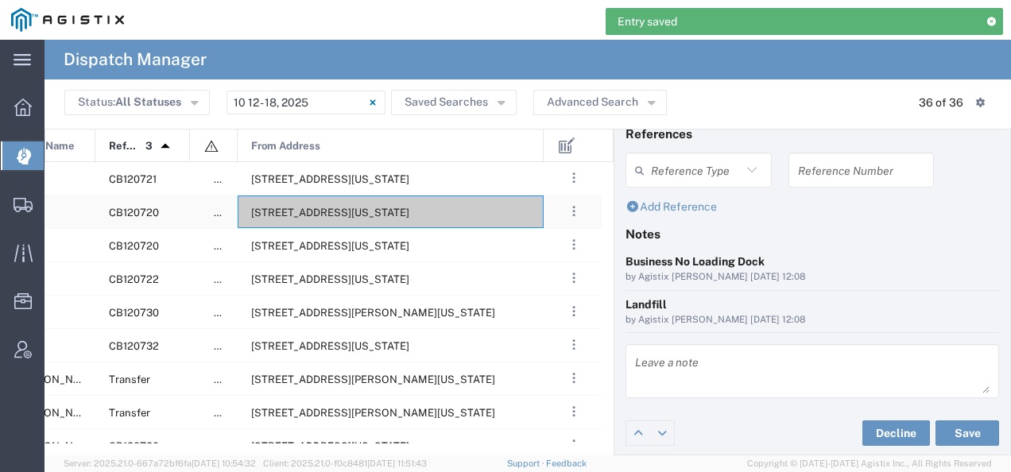
click at [409, 218] on span "[STREET_ADDRESS][US_STATE]" at bounding box center [330, 213] width 158 height 12
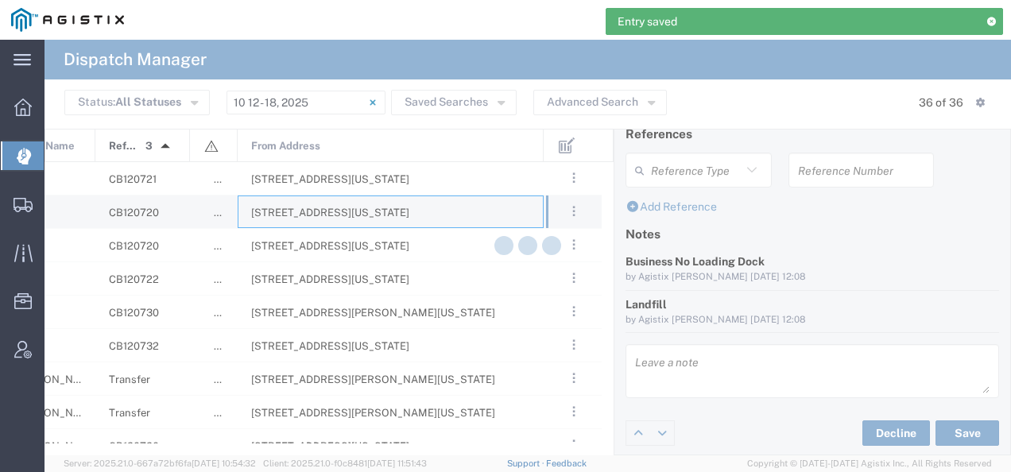
type input "[PERSON_NAME] Tanks Inc"
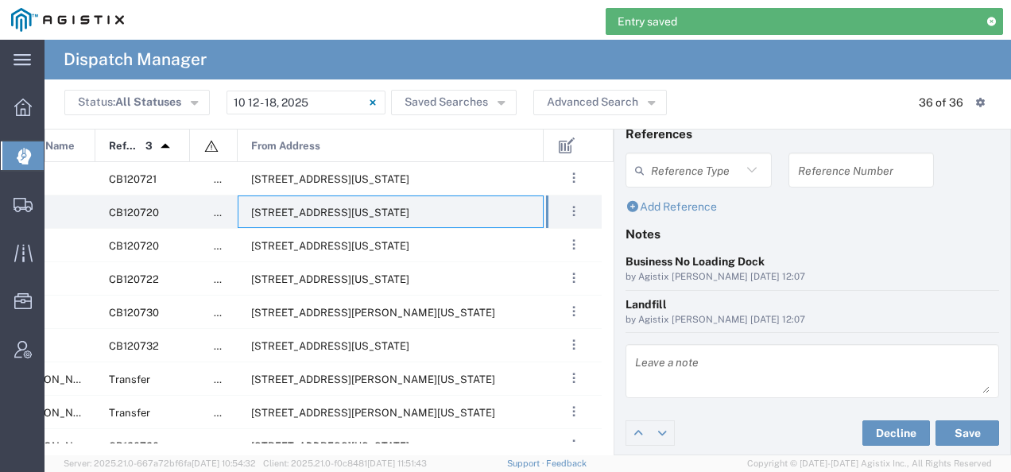
scroll to position [32, 0]
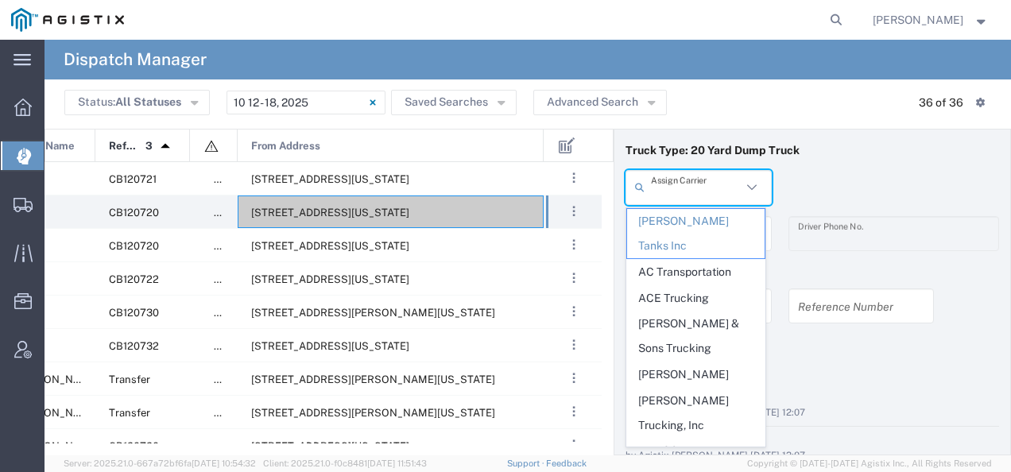
click at [688, 197] on input "text" at bounding box center [696, 187] width 91 height 28
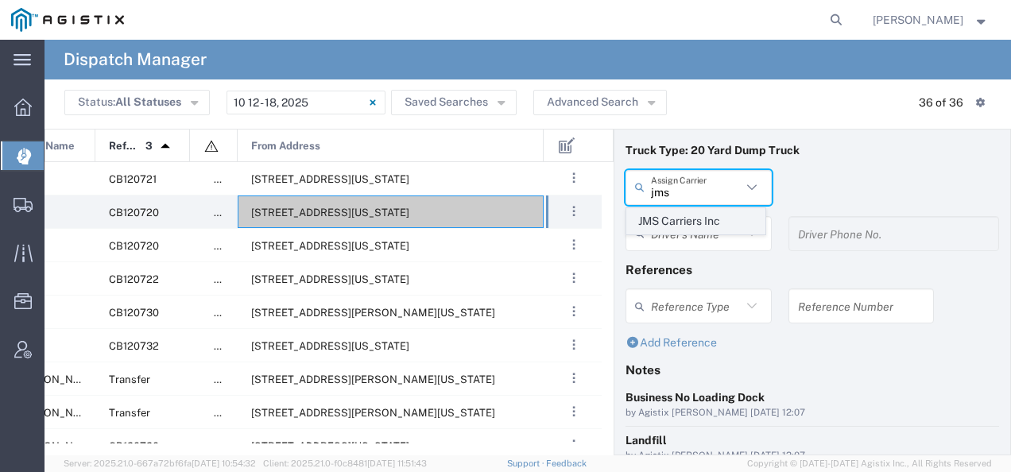
click at [677, 220] on span "JMS Carriers Inc" at bounding box center [695, 221] width 137 height 25
type input "JMS Carriers Inc"
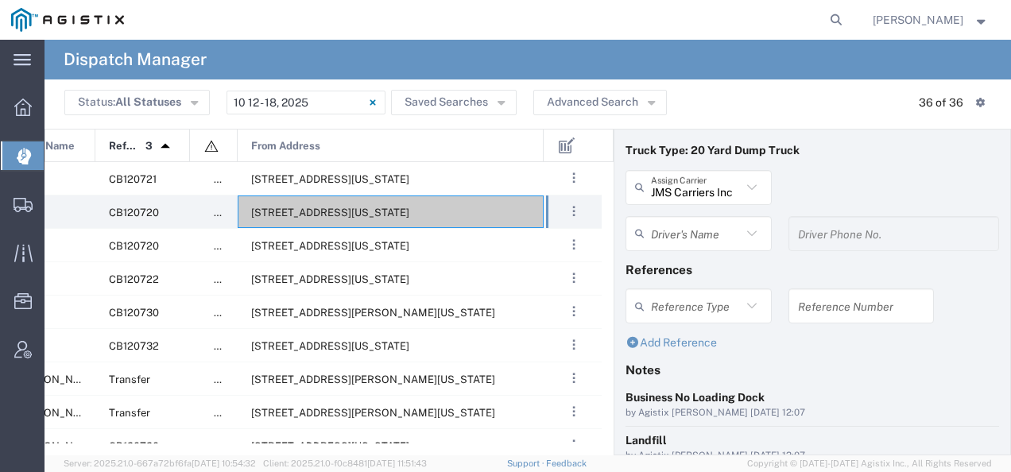
click at [673, 233] on input "text" at bounding box center [696, 233] width 91 height 28
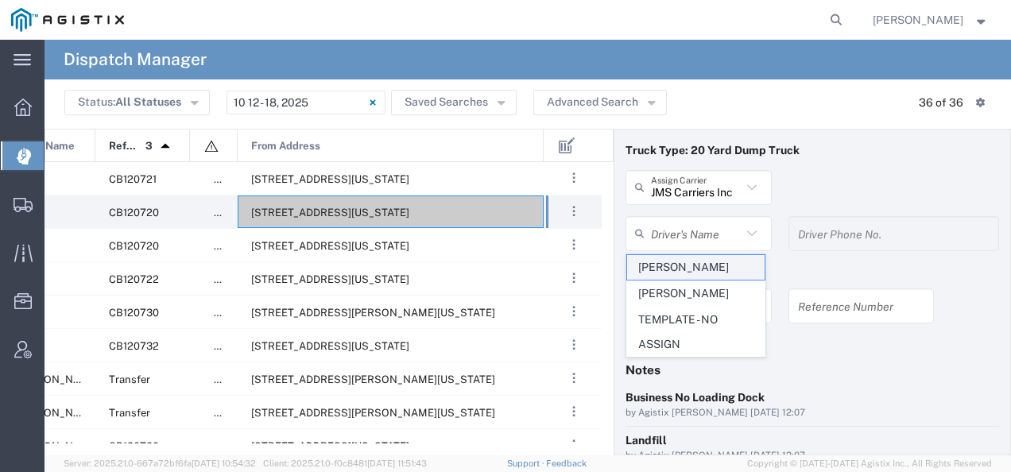
click at [665, 262] on span "[PERSON_NAME]" at bounding box center [695, 267] width 137 height 25
type input "[PERSON_NAME]"
type input "[PHONE_NUMBER]"
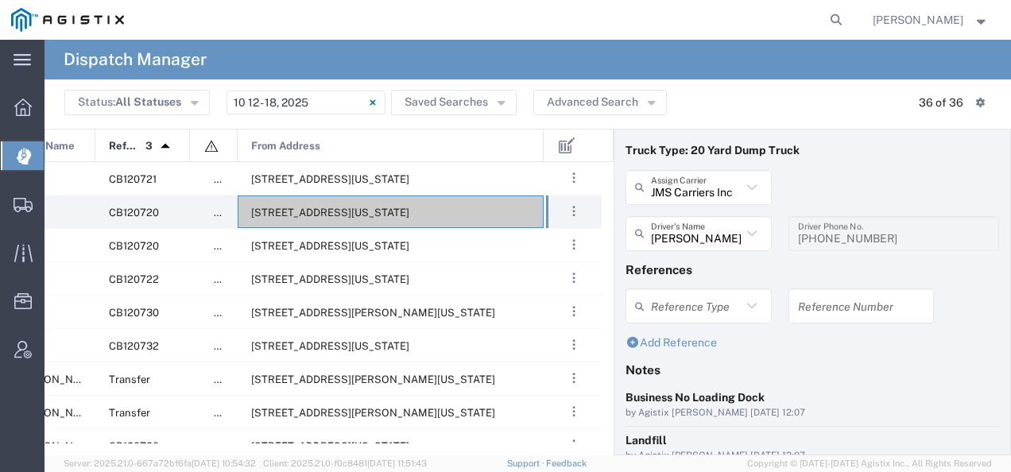
scroll to position [168, 0]
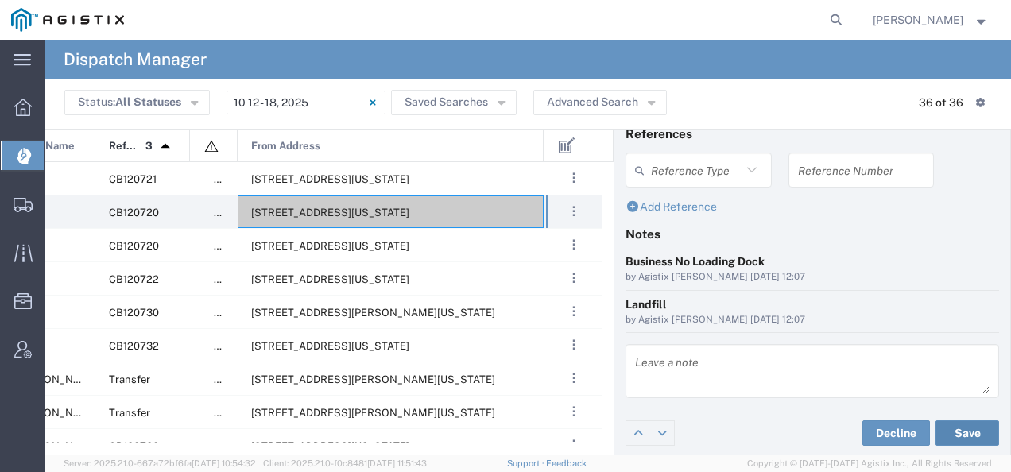
click at [966, 432] on button "Save" at bounding box center [967, 432] width 64 height 25
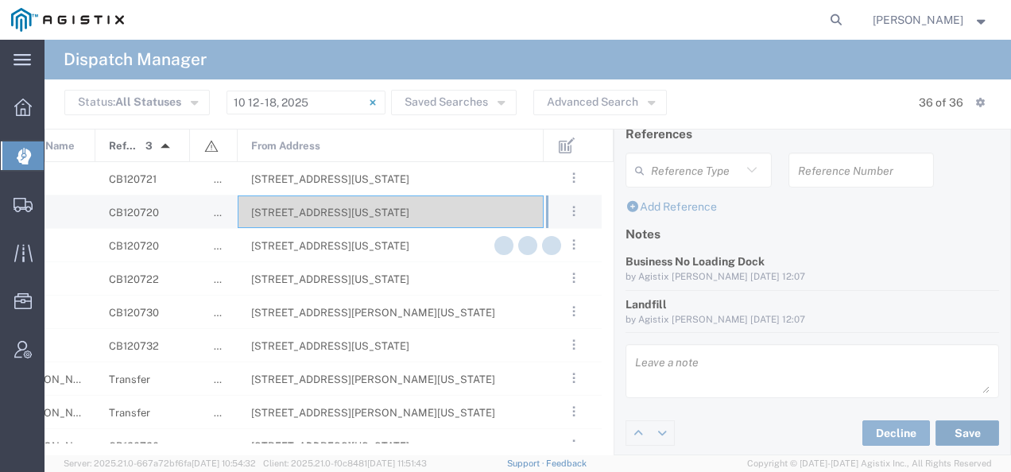
type input "[PERSON_NAME]"
type input "JMS Carriers Inc"
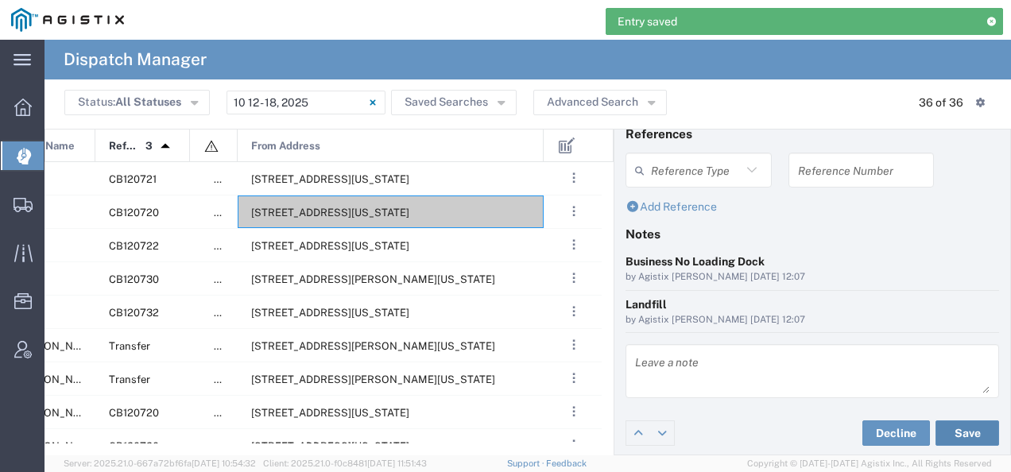
scroll to position [0, 0]
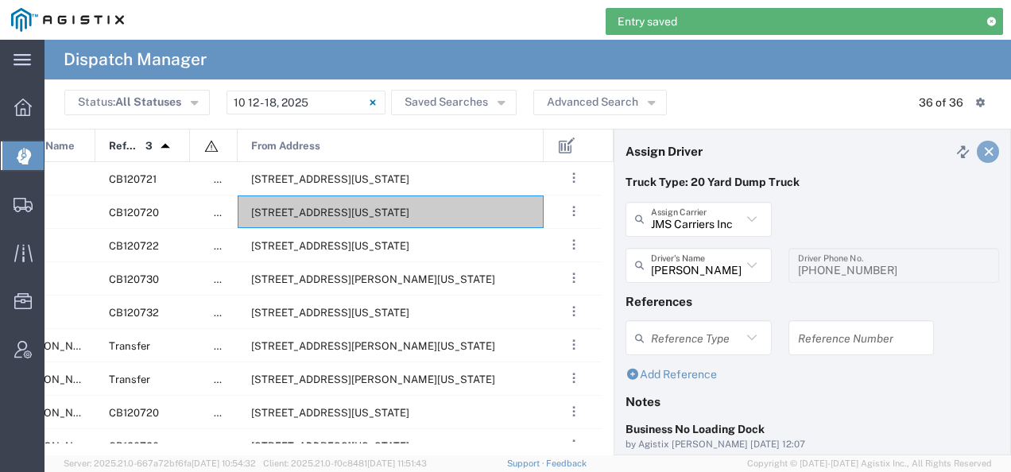
click at [982, 152] on icon at bounding box center [989, 151] width 14 height 11
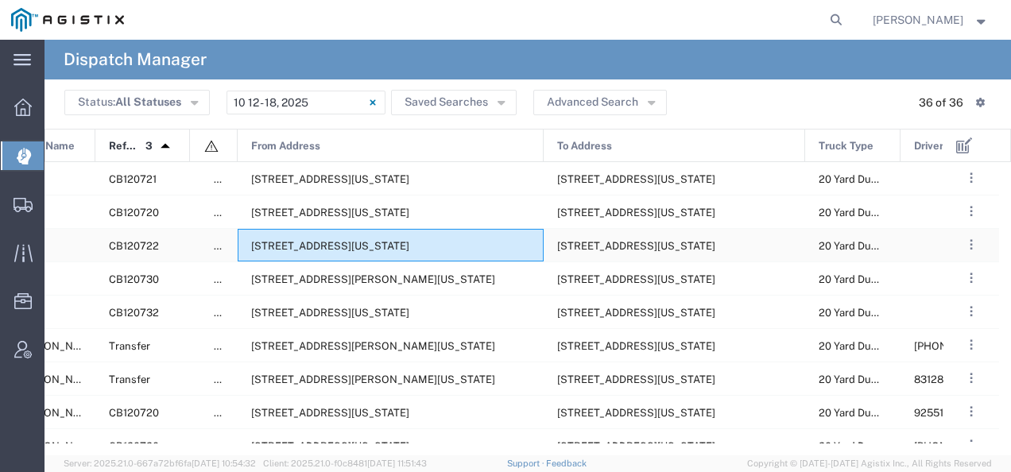
click at [394, 236] on div "[STREET_ADDRESS][US_STATE]" at bounding box center [391, 245] width 306 height 33
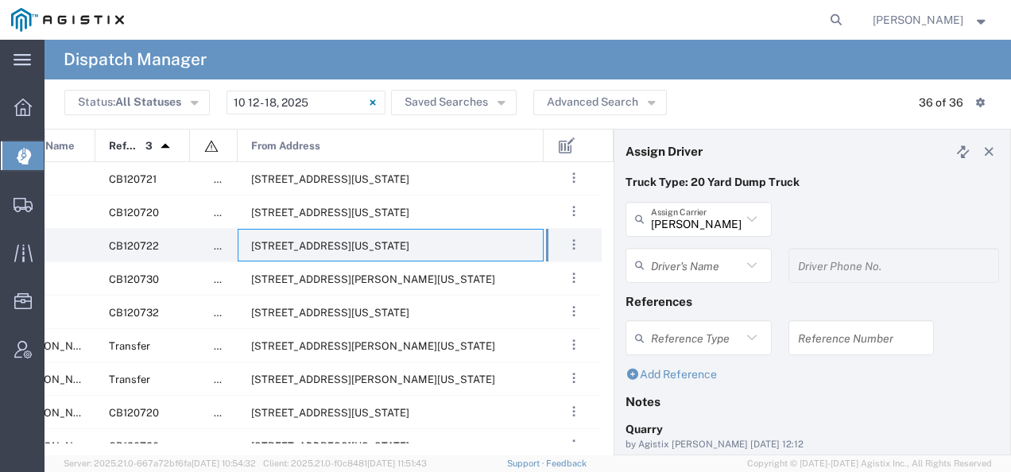
click at [675, 269] on input "text" at bounding box center [696, 265] width 91 height 28
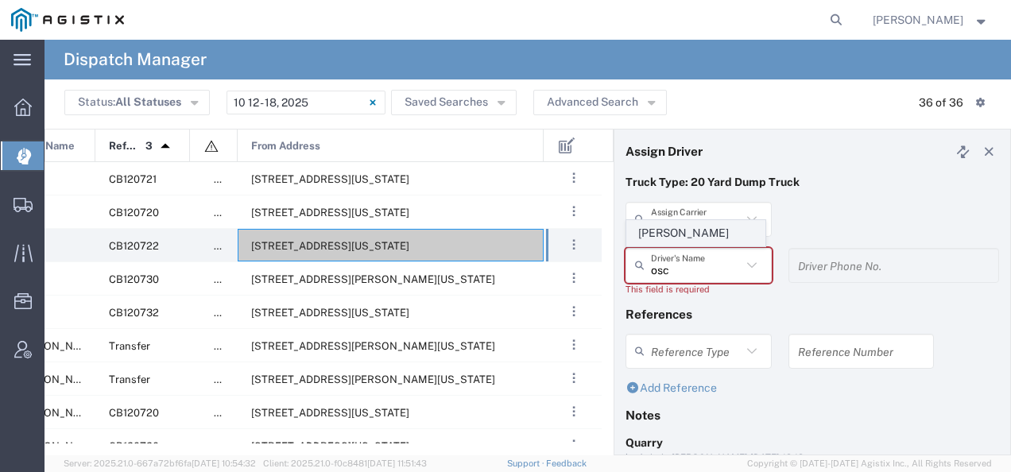
click at [670, 243] on span "[PERSON_NAME]" at bounding box center [695, 233] width 137 height 25
type input "[PERSON_NAME]"
type input "2093004091"
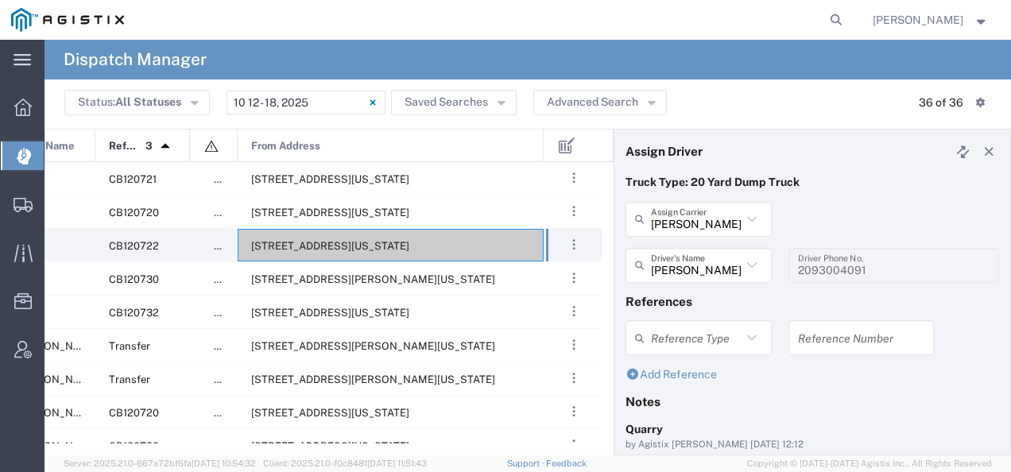
scroll to position [168, 0]
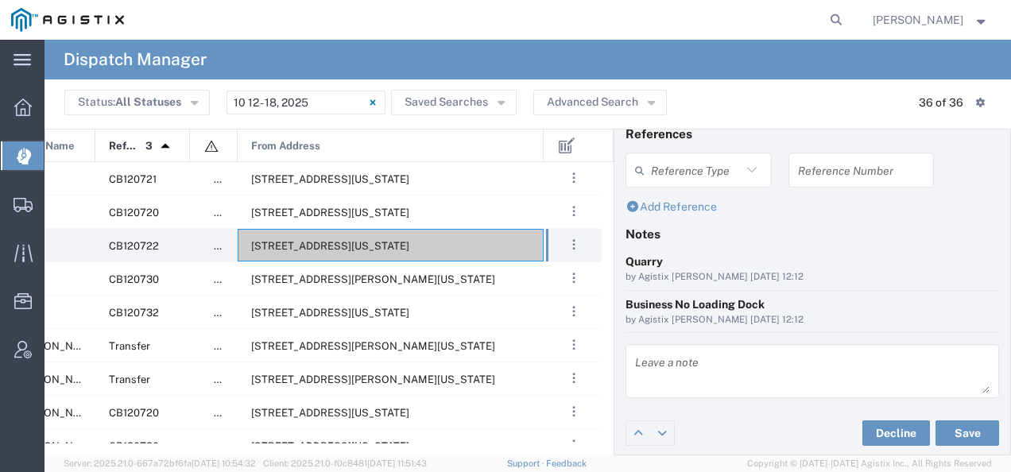
click at [939, 410] on div "Decline Save" at bounding box center [812, 433] width 396 height 48
click at [935, 427] on button "Save" at bounding box center [967, 432] width 64 height 25
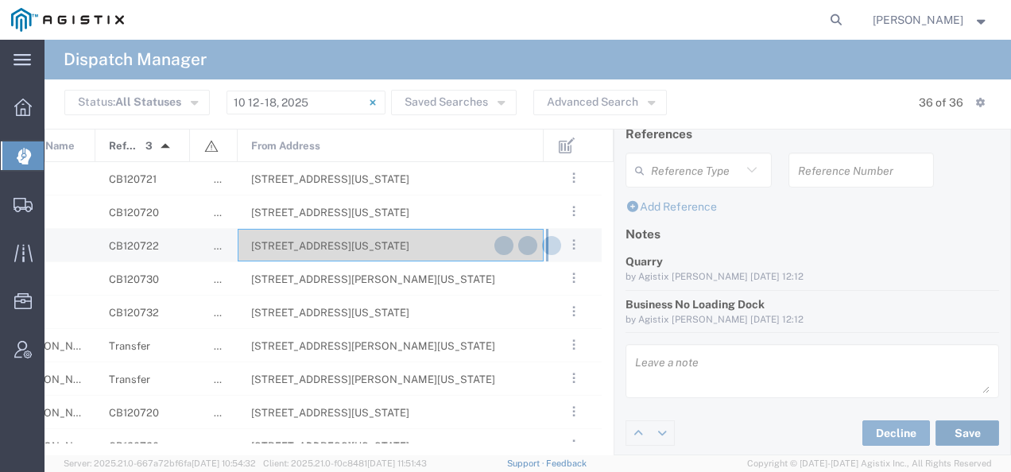
type input "[PERSON_NAME]"
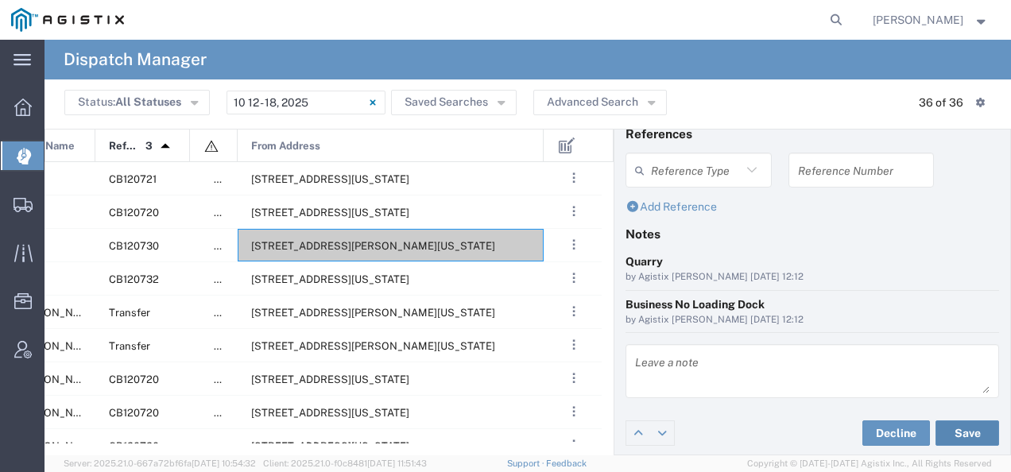
scroll to position [0, 0]
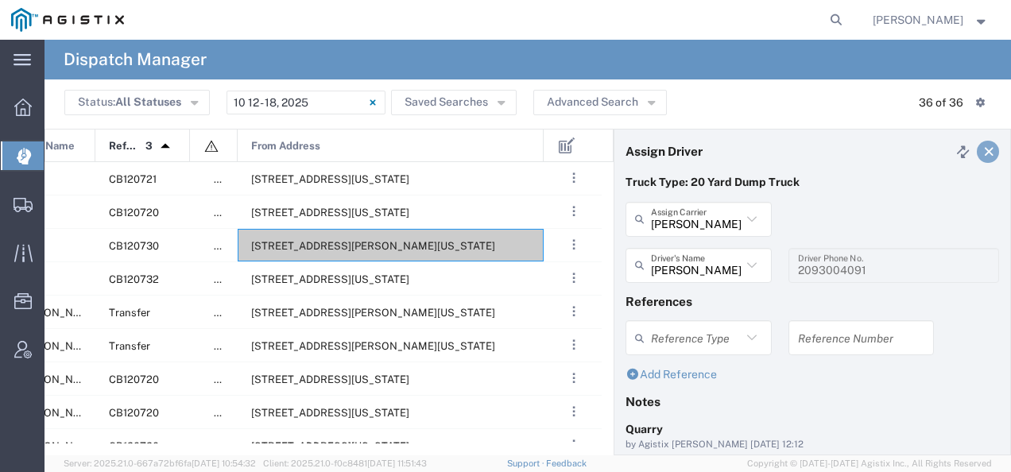
click at [982, 147] on icon at bounding box center [989, 151] width 14 height 11
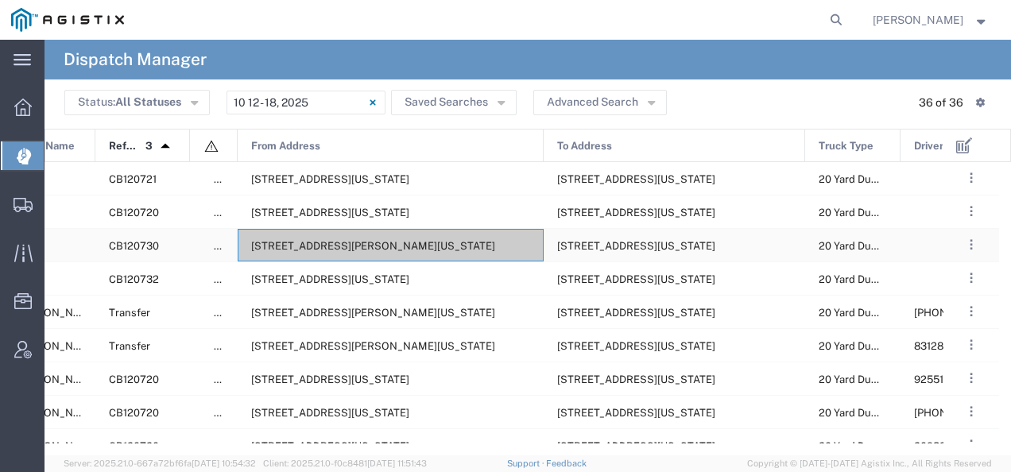
click at [385, 243] on span "[STREET_ADDRESS][PERSON_NAME][US_STATE]" at bounding box center [373, 246] width 244 height 12
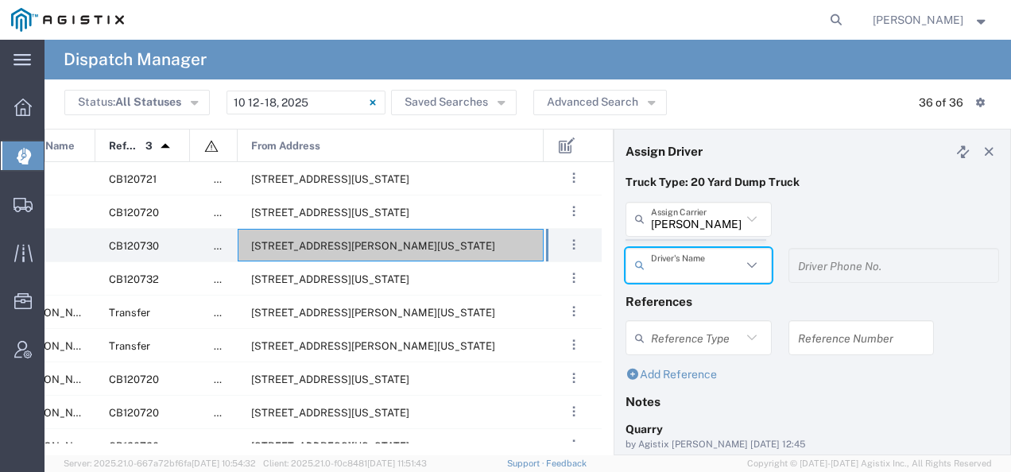
click at [702, 222] on agx-dispatcher-assign-widget "[PERSON_NAME] Tanks Inc Assign [PERSON_NAME] Tanks Inc AC Transportation ACE Tr…" at bounding box center [811, 248] width 373 height 92
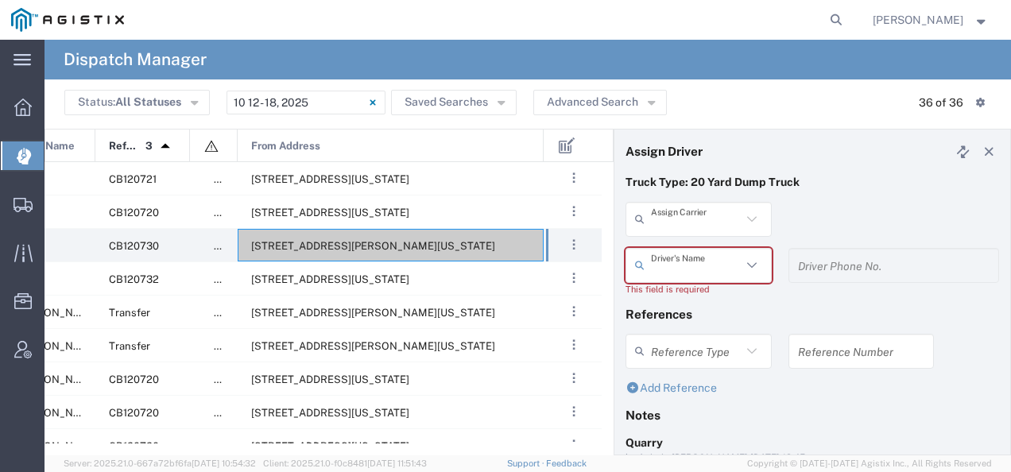
click at [708, 231] on input "text" at bounding box center [696, 219] width 91 height 28
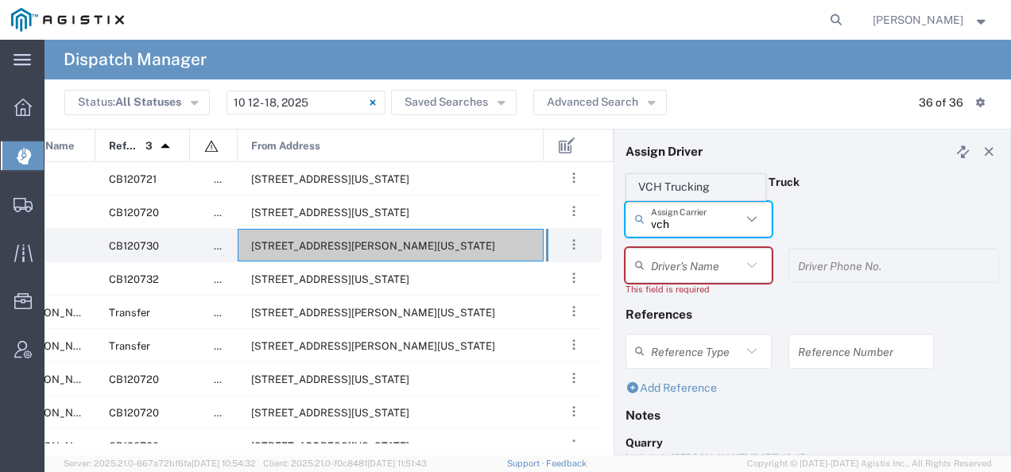
click at [696, 191] on span "VCH Trucking" at bounding box center [695, 187] width 137 height 25
type input "VCH Trucking"
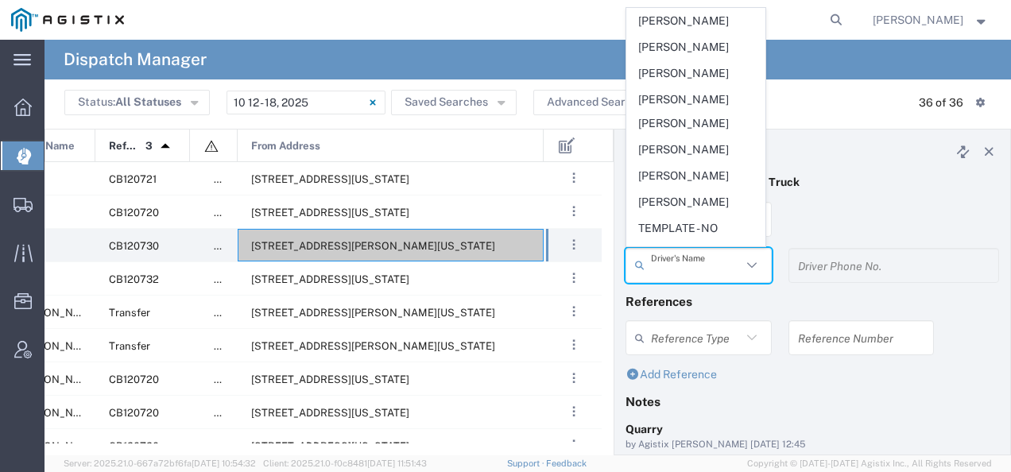
click at [675, 270] on input "text" at bounding box center [696, 265] width 91 height 28
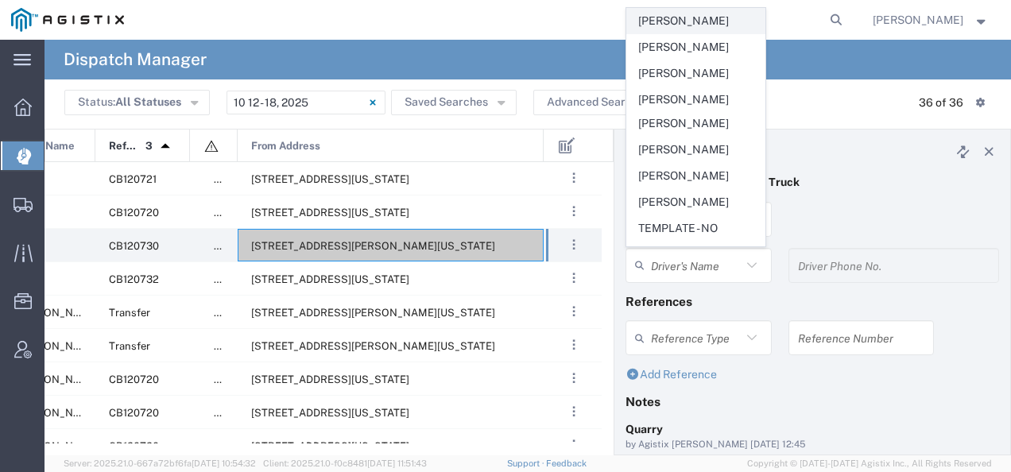
click at [680, 27] on span "[PERSON_NAME]" at bounding box center [695, 21] width 137 height 25
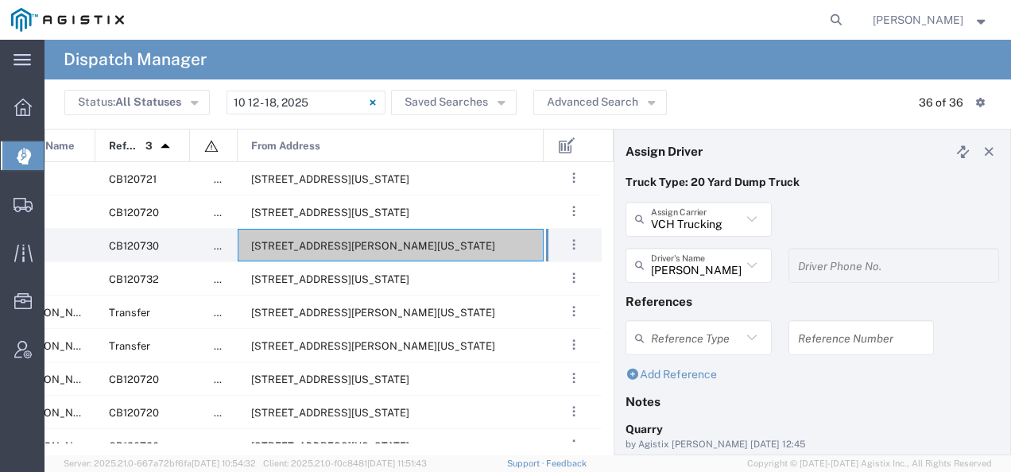
scroll to position [168, 0]
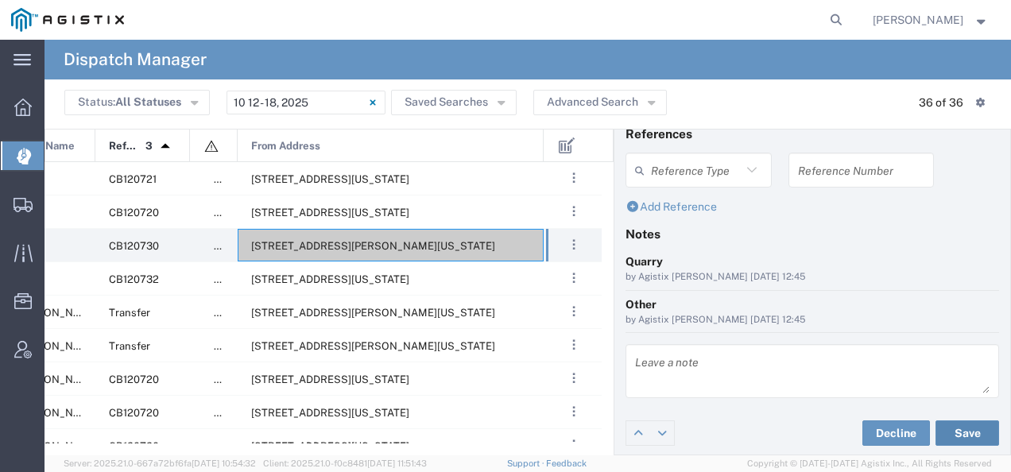
click at [953, 432] on button "Save" at bounding box center [967, 432] width 64 height 25
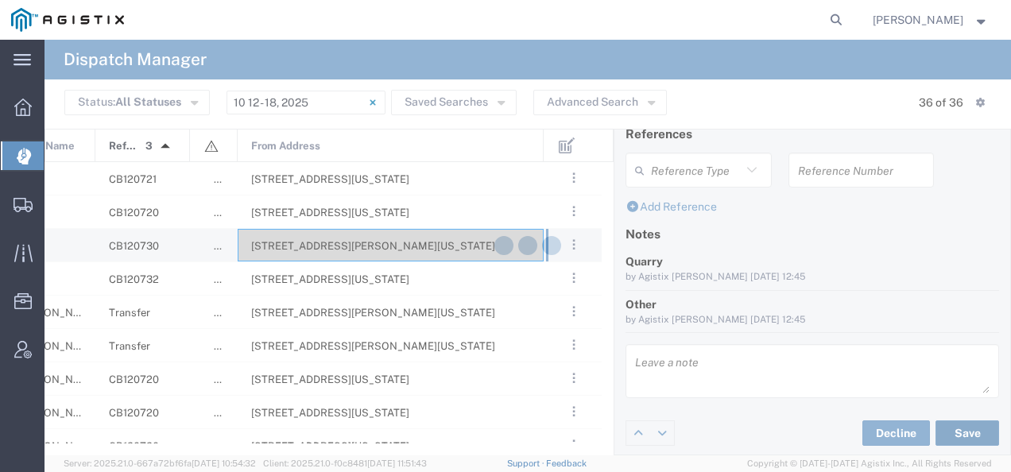
type input "[PERSON_NAME]"
type input "VCH Trucking"
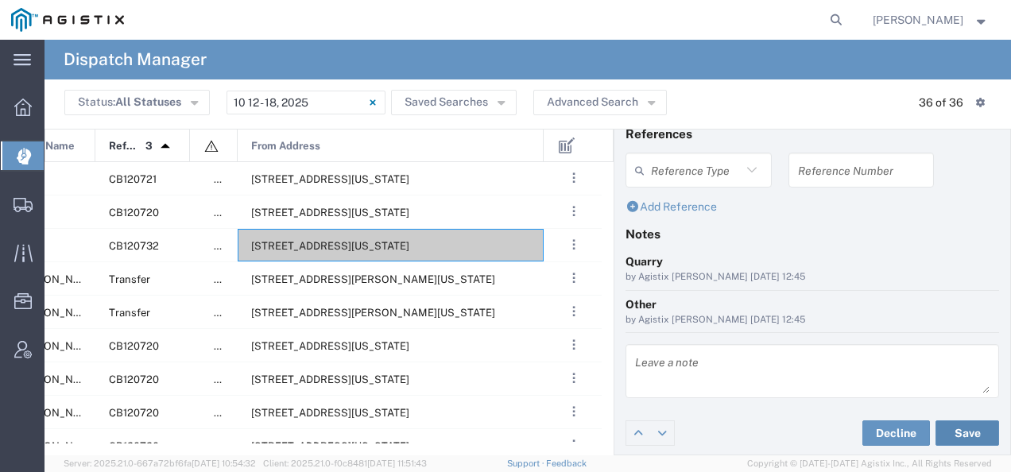
scroll to position [0, 0]
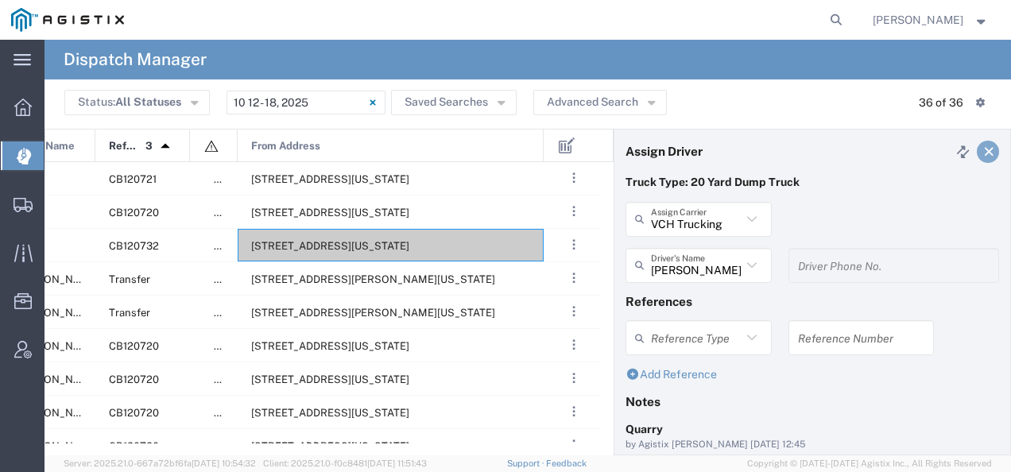
click at [982, 150] on icon at bounding box center [989, 151] width 14 height 11
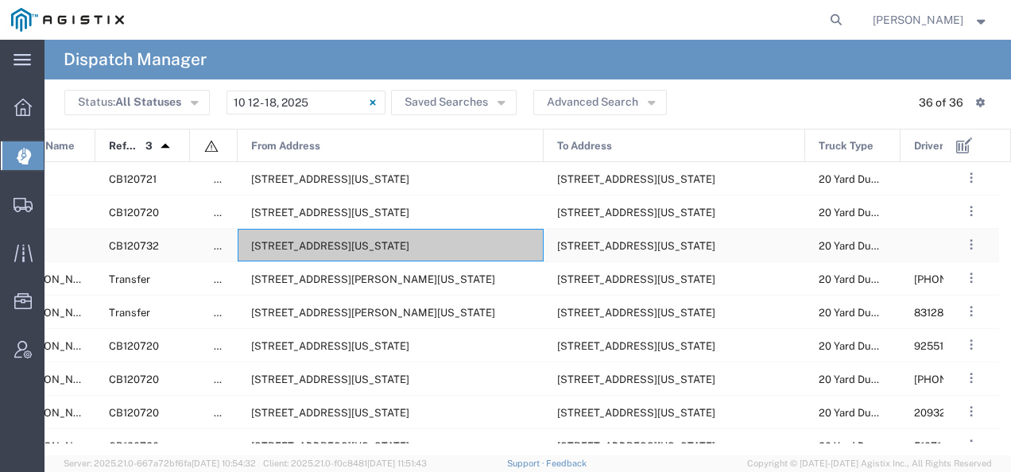
click at [362, 248] on span "[STREET_ADDRESS][US_STATE]" at bounding box center [330, 246] width 158 height 12
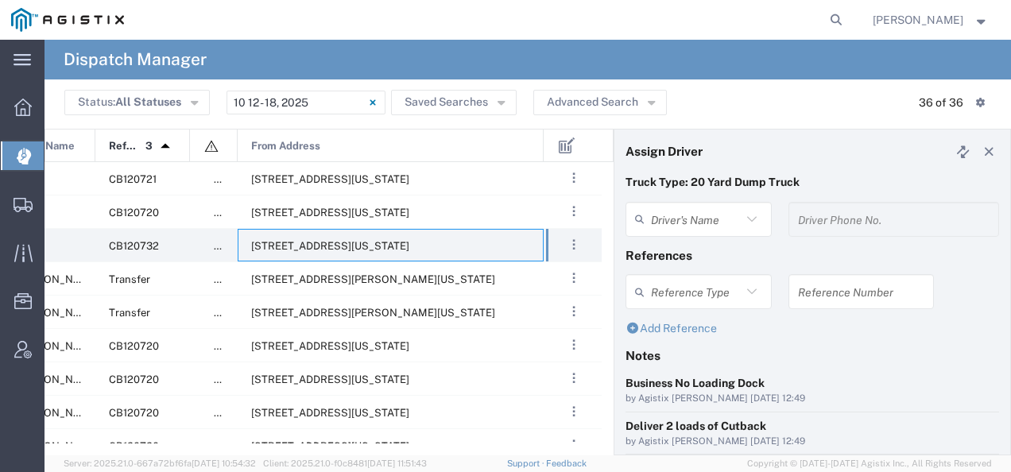
click at [663, 223] on agx-dispatcher-assign-widget "Driver's Name Driver Phone No." at bounding box center [811, 225] width 373 height 46
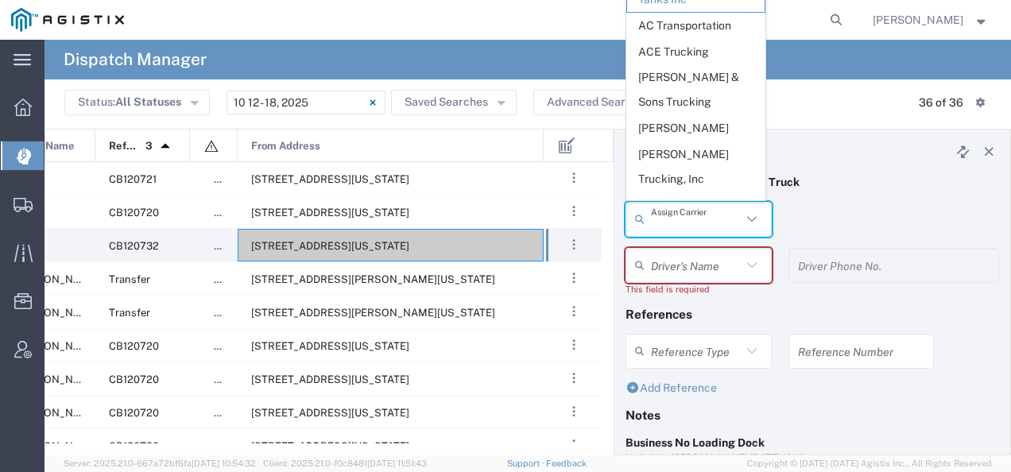
click at [663, 223] on input "text" at bounding box center [696, 219] width 91 height 28
type input "g"
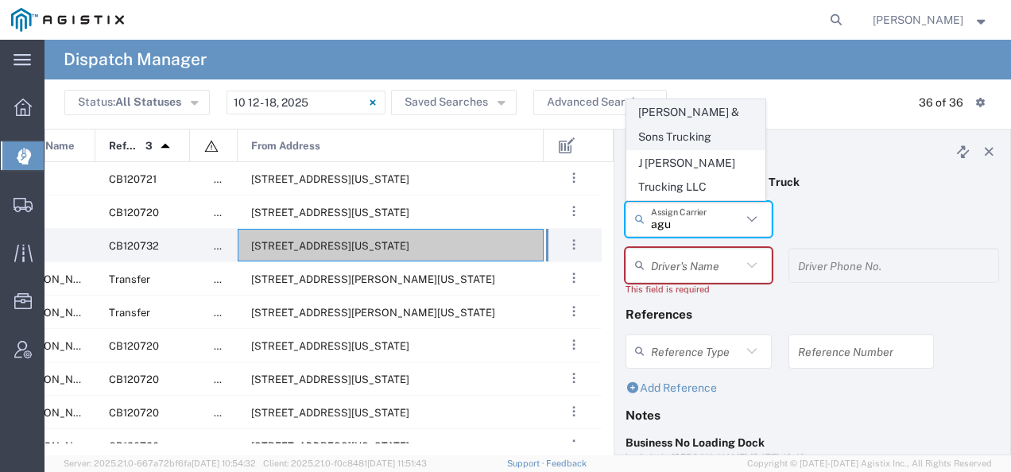
click at [671, 141] on span "[PERSON_NAME] & Sons Trucking" at bounding box center [695, 124] width 137 height 49
type input "[PERSON_NAME] & Sons Trucking"
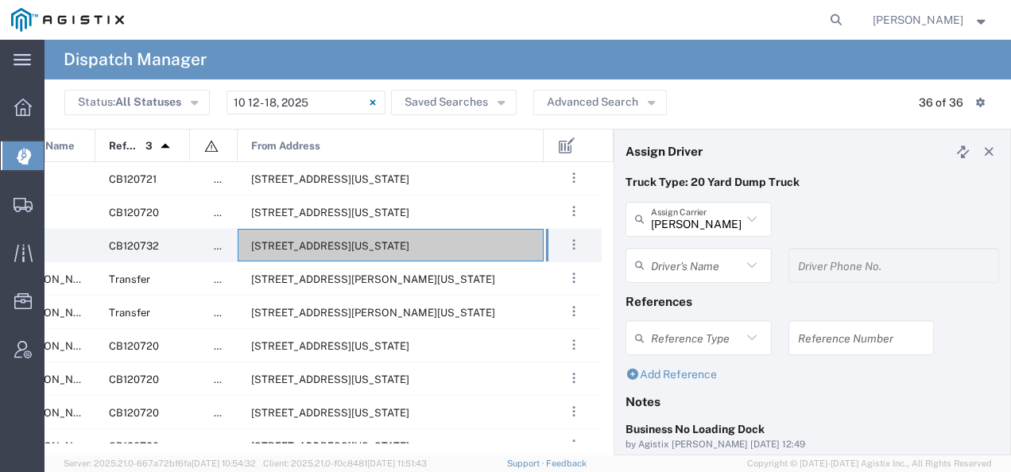
click at [671, 261] on input "text" at bounding box center [696, 265] width 91 height 28
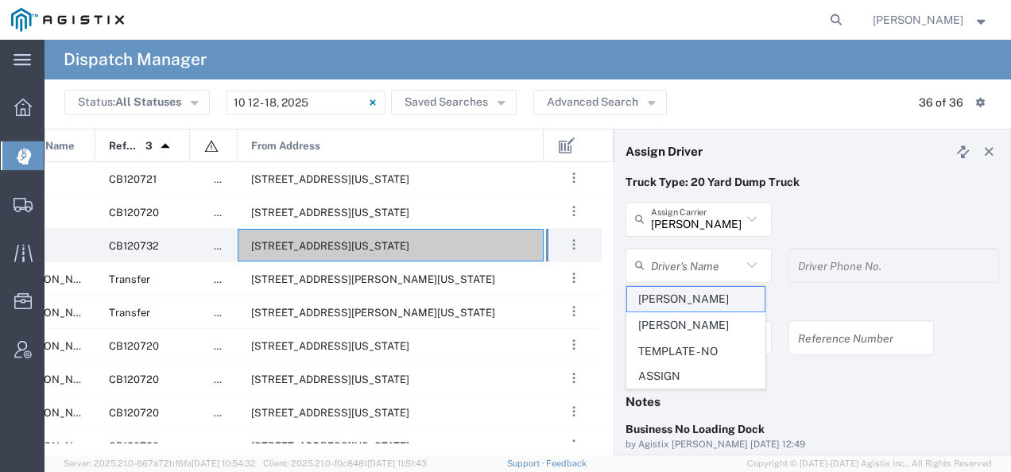
click at [662, 307] on span "[PERSON_NAME]" at bounding box center [695, 299] width 137 height 25
type input "[PERSON_NAME]"
type input "9093499772"
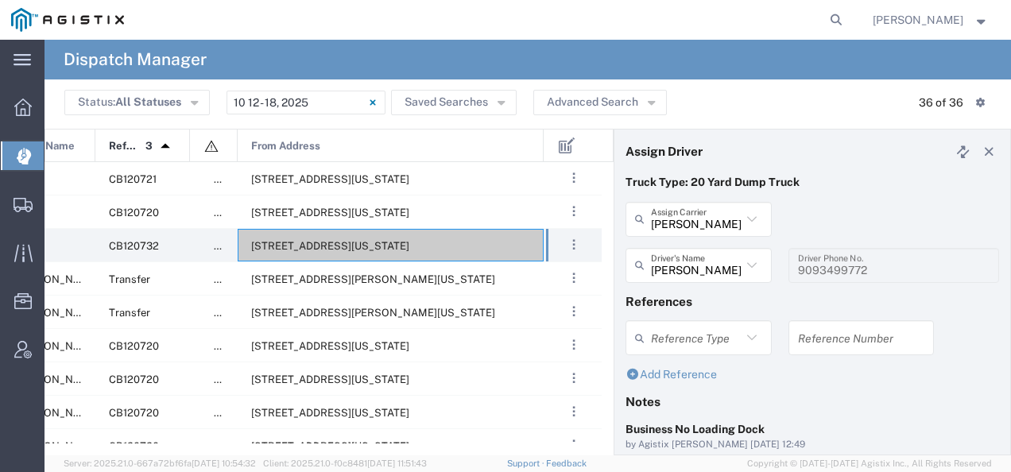
scroll to position [253, 0]
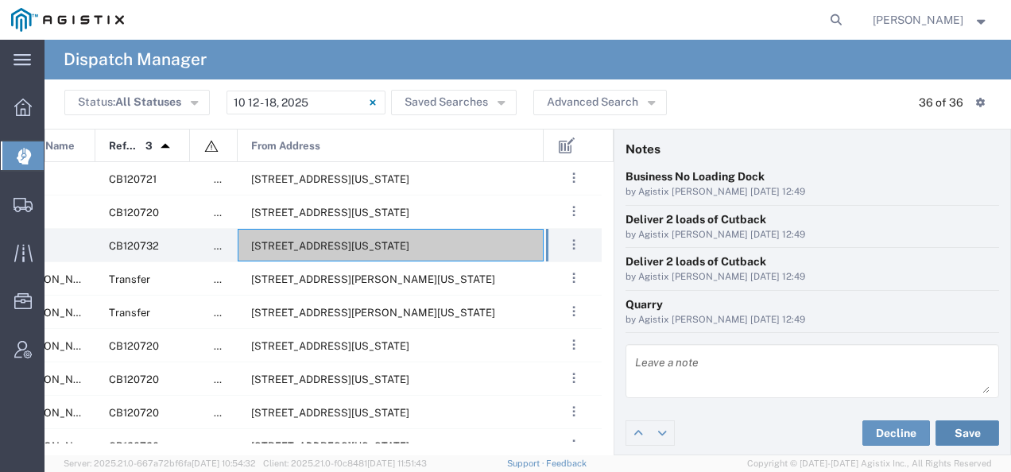
click at [966, 429] on button "Save" at bounding box center [967, 432] width 64 height 25
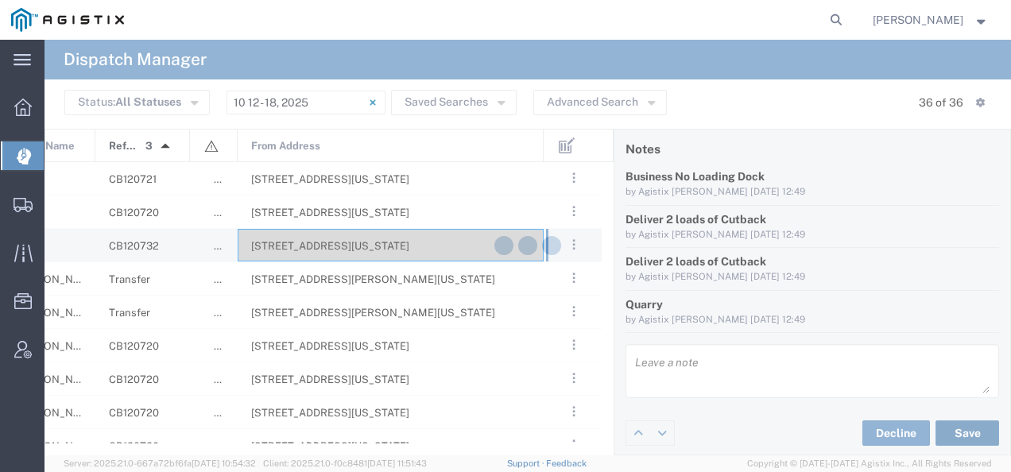
type input "[PERSON_NAME]"
type input "[PERSON_NAME] & Sons Trucking"
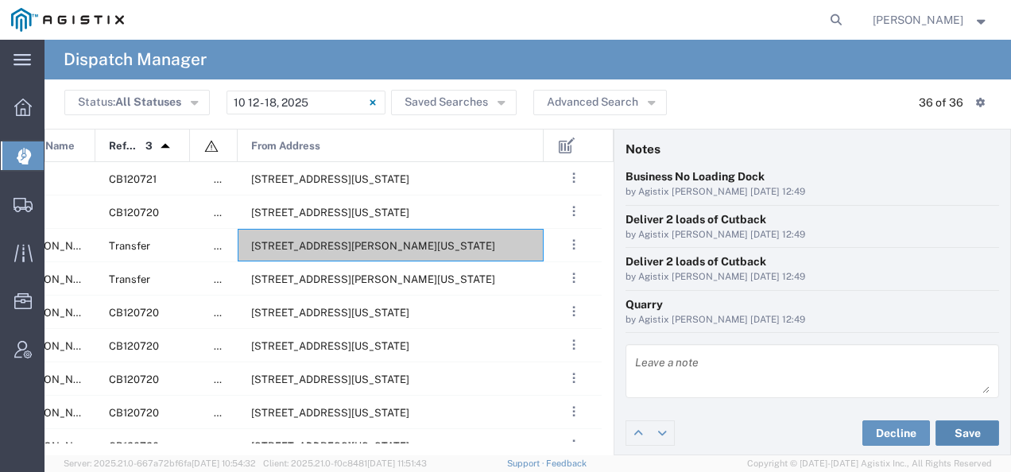
scroll to position [0, 0]
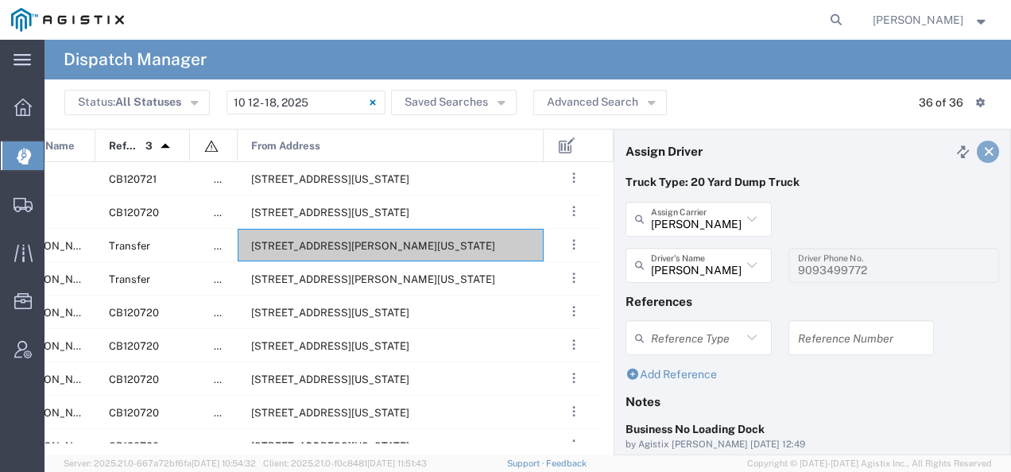
click at [982, 149] on icon at bounding box center [989, 151] width 14 height 11
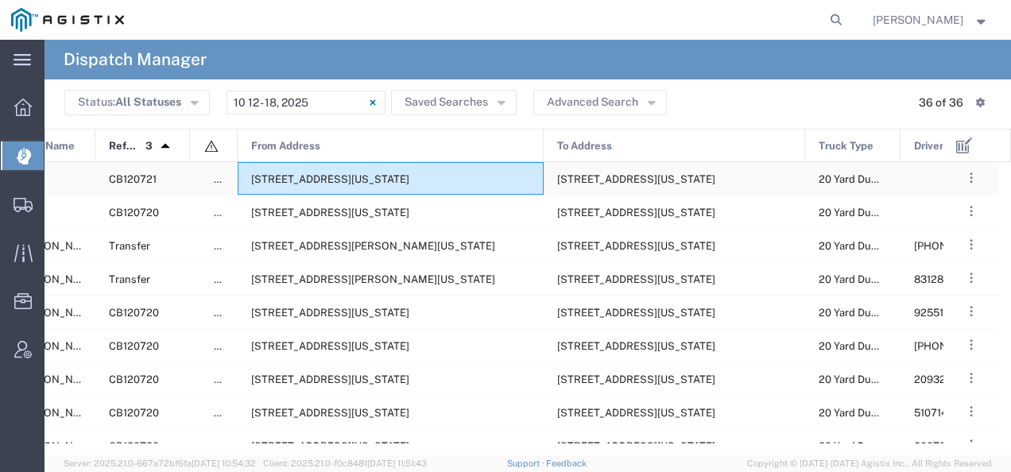
click at [409, 181] on span "[STREET_ADDRESS][US_STATE]" at bounding box center [330, 179] width 158 height 12
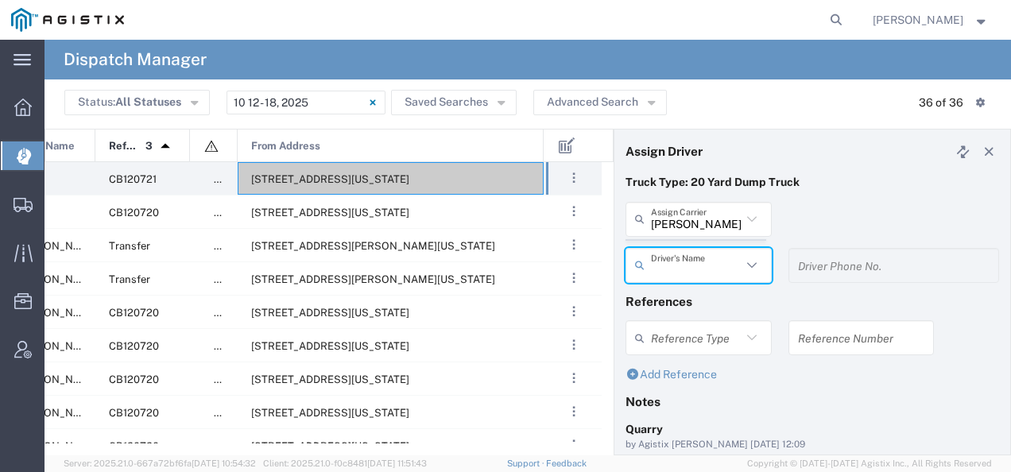
click at [659, 222] on agx-dispatcher-assign-widget "[PERSON_NAME] Tanks Inc Assign [PERSON_NAME] Tanks Inc AC Transportation ACE Tr…" at bounding box center [811, 248] width 373 height 92
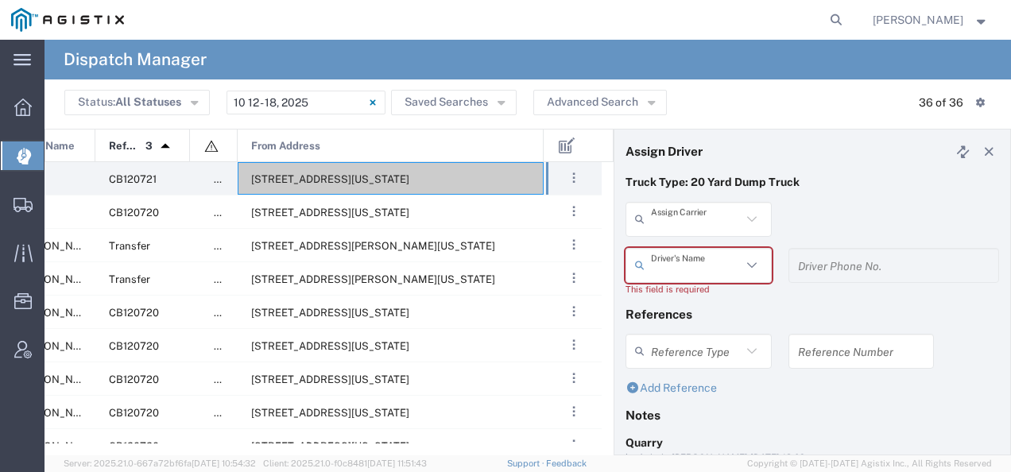
click at [659, 222] on input "text" at bounding box center [696, 219] width 91 height 28
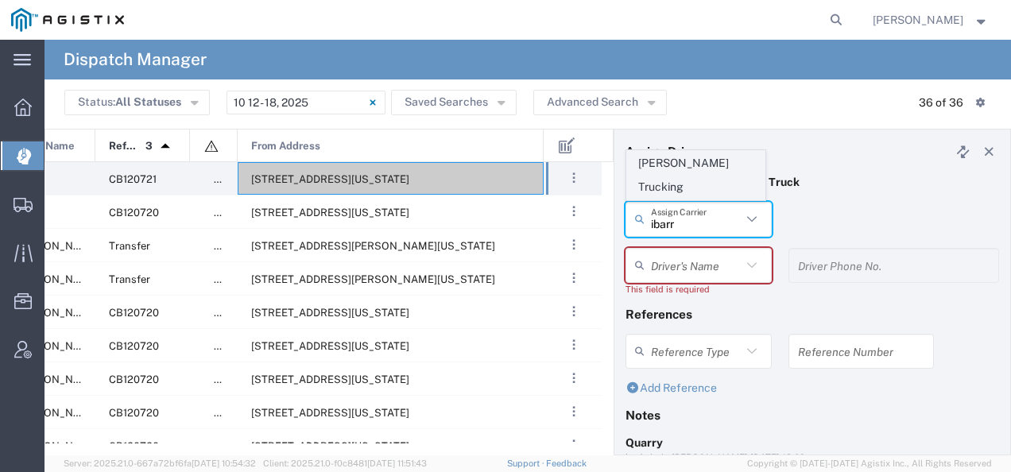
click at [659, 186] on span "[PERSON_NAME] Trucking" at bounding box center [695, 175] width 137 height 49
type input "[PERSON_NAME] Trucking"
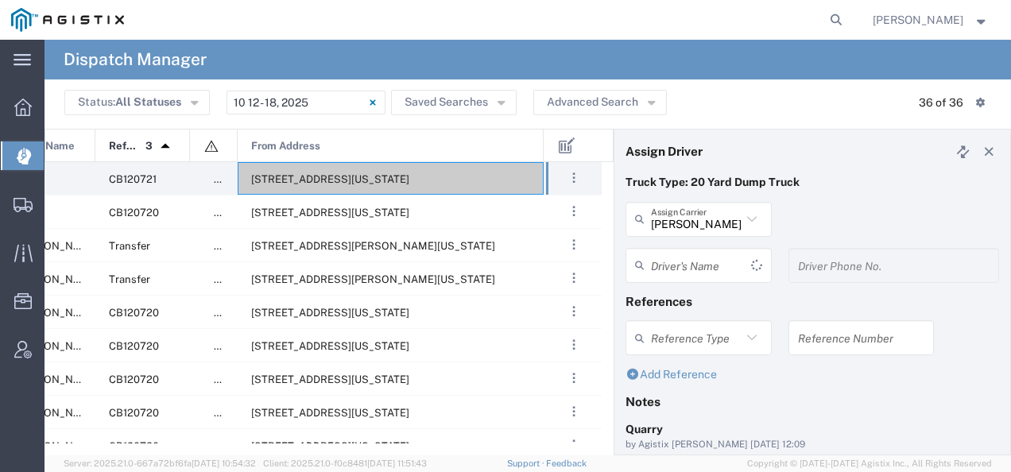
click at [664, 261] on input "text" at bounding box center [701, 265] width 100 height 28
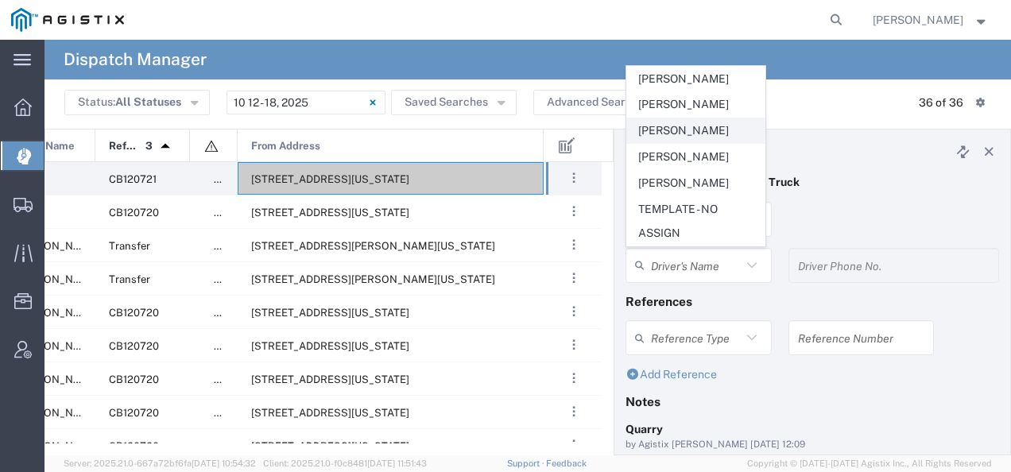
click at [675, 137] on span "[PERSON_NAME]" at bounding box center [695, 130] width 137 height 25
type input "[PERSON_NAME]"
type input "2094954509"
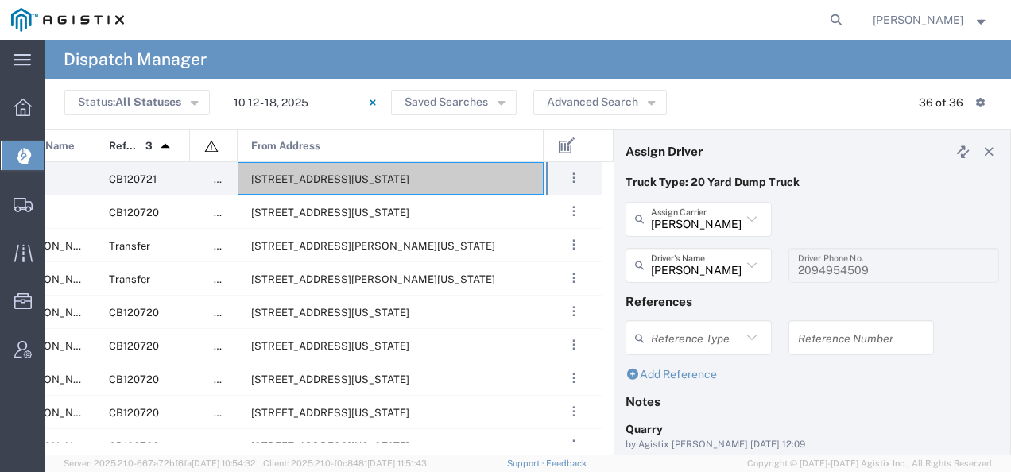
scroll to position [168, 0]
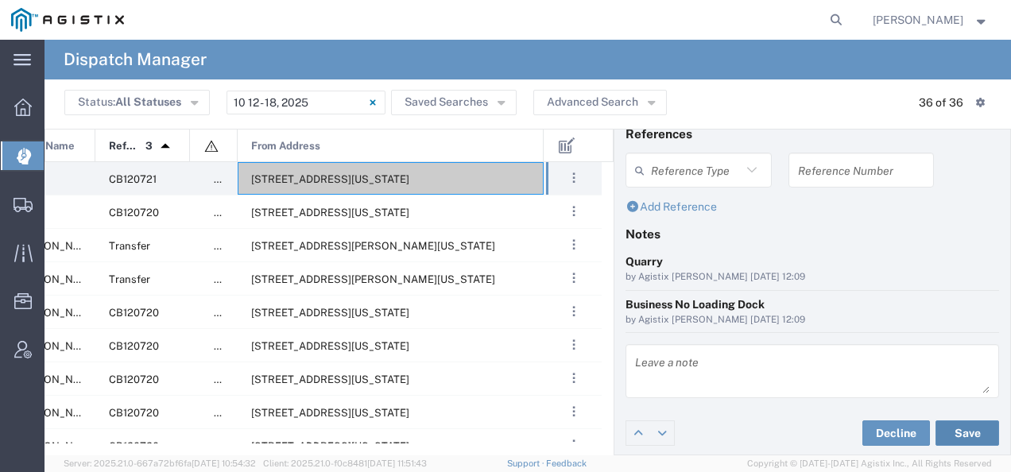
click at [964, 431] on button "Save" at bounding box center [967, 432] width 64 height 25
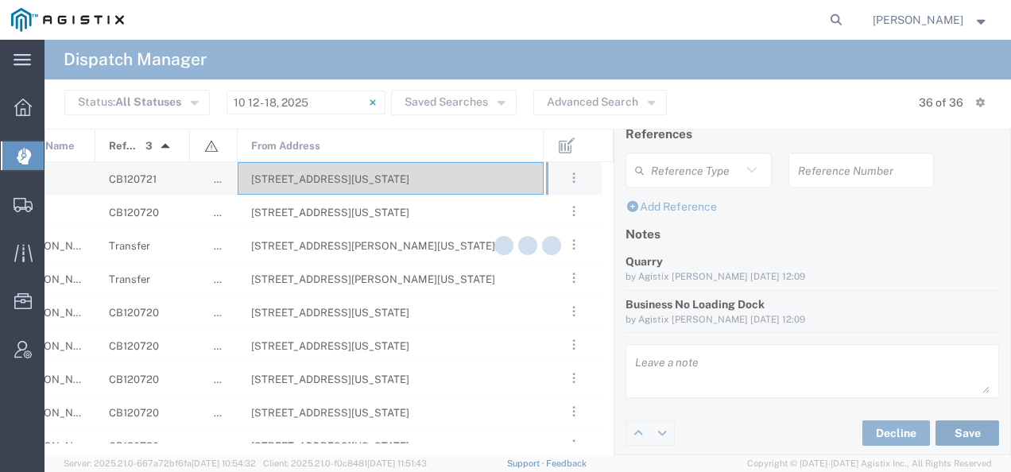
type input "[PERSON_NAME]"
type input "[PERSON_NAME] Trucking"
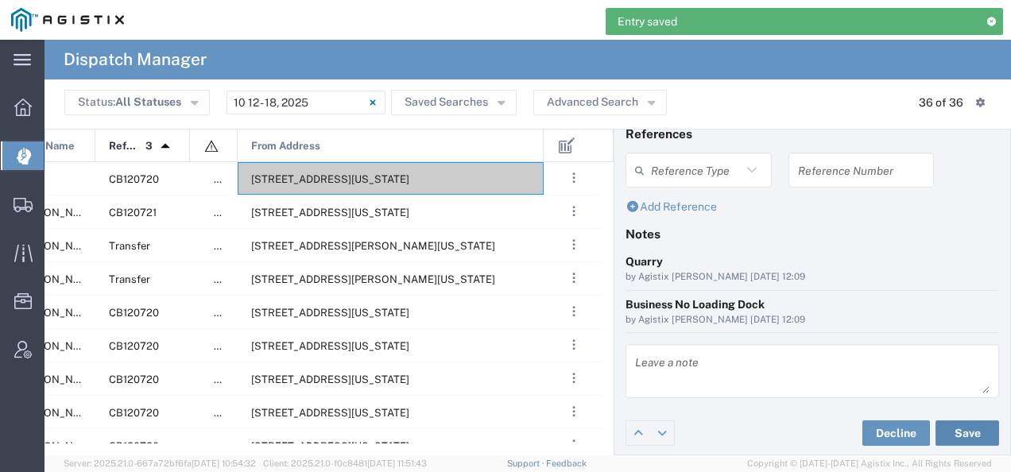
scroll to position [0, 0]
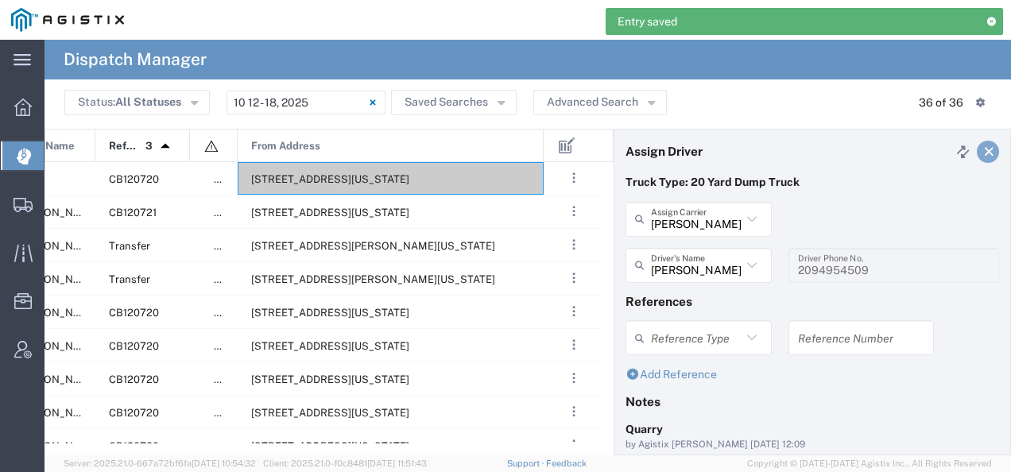
click at [982, 146] on icon at bounding box center [989, 151] width 14 height 11
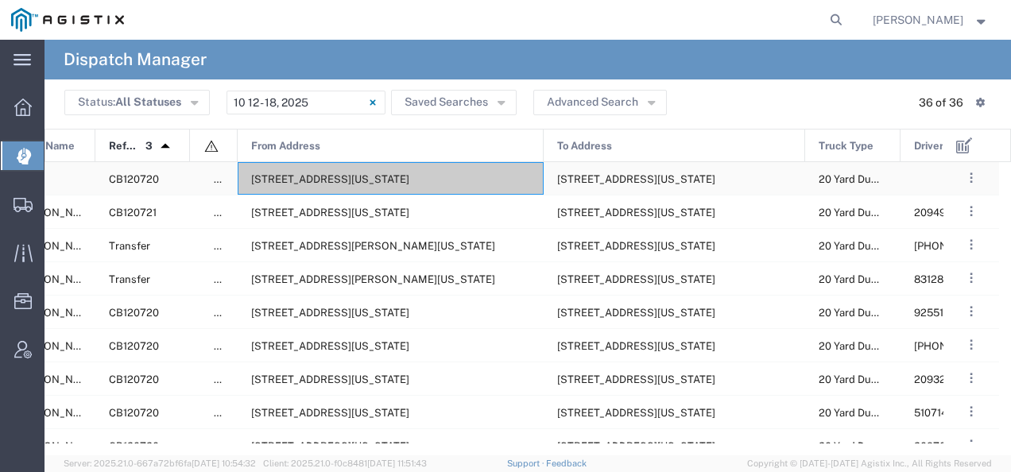
click at [280, 176] on span "[STREET_ADDRESS][US_STATE]" at bounding box center [330, 179] width 158 height 12
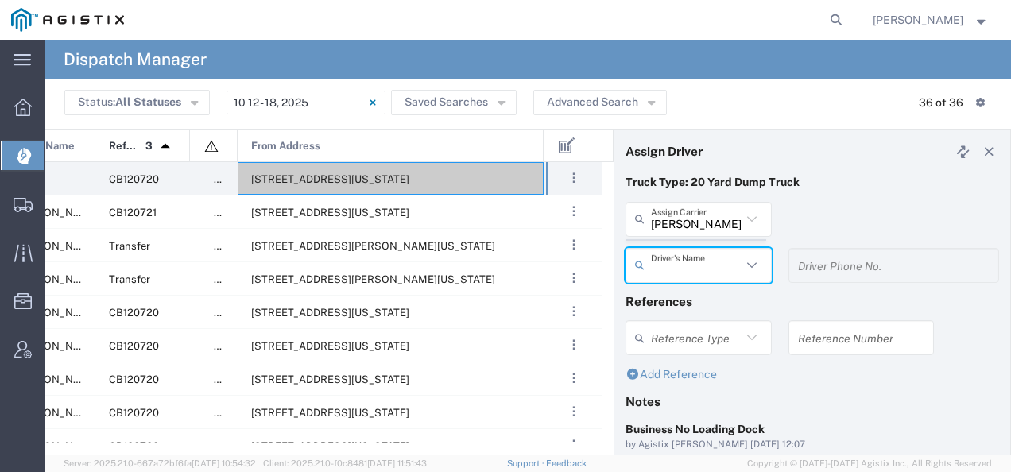
click at [679, 215] on agx-dispatcher-assign-widget "[PERSON_NAME] Tanks Inc Assign [PERSON_NAME] Tanks Inc AC Transportation ACE Tr…" at bounding box center [811, 248] width 373 height 92
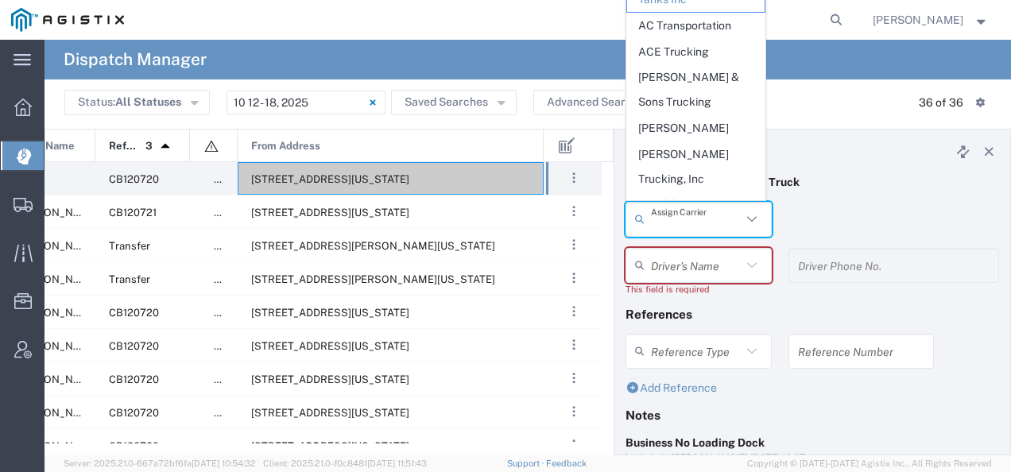
click at [679, 218] on input "text" at bounding box center [696, 219] width 91 height 28
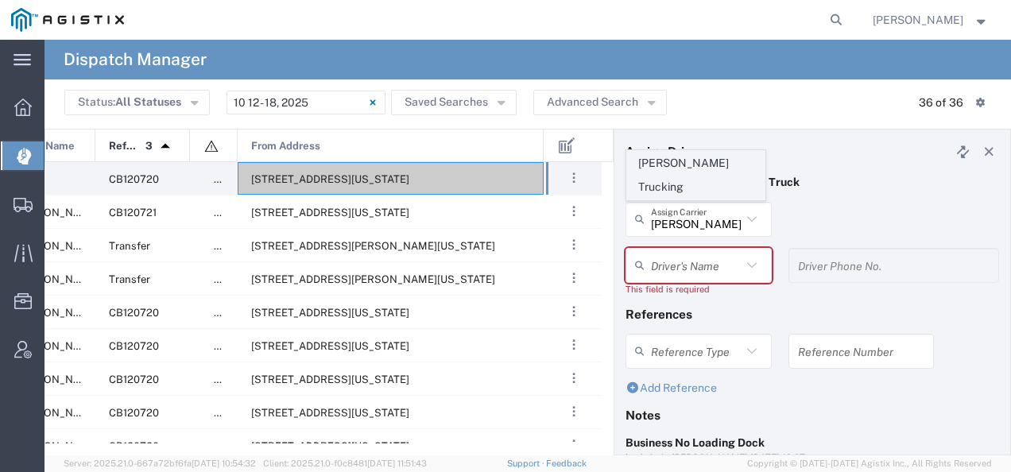
click at [675, 189] on span "[PERSON_NAME] Trucking" at bounding box center [695, 175] width 137 height 49
type input "[PERSON_NAME] Trucking"
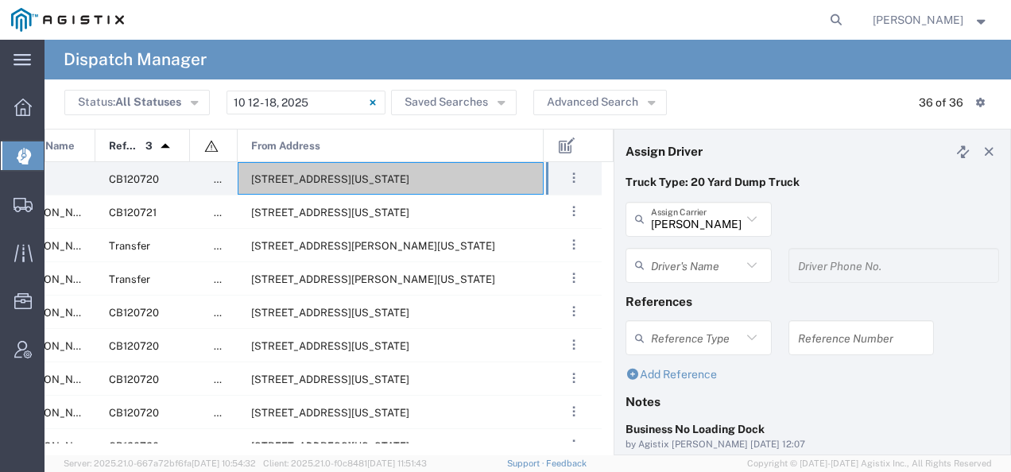
click at [674, 260] on input "text" at bounding box center [696, 265] width 91 height 28
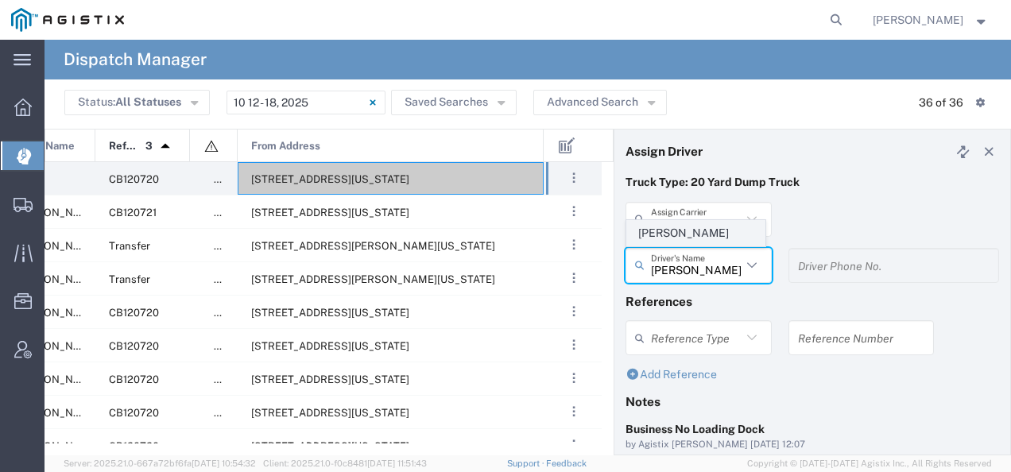
click at [671, 222] on span "[PERSON_NAME]" at bounding box center [695, 233] width 137 height 25
type input "[PERSON_NAME]"
type input "6692604984"
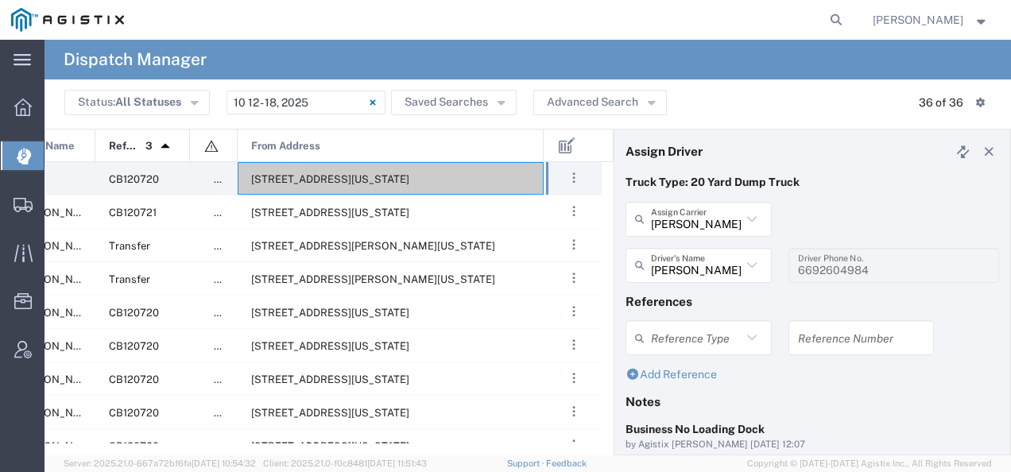
scroll to position [168, 0]
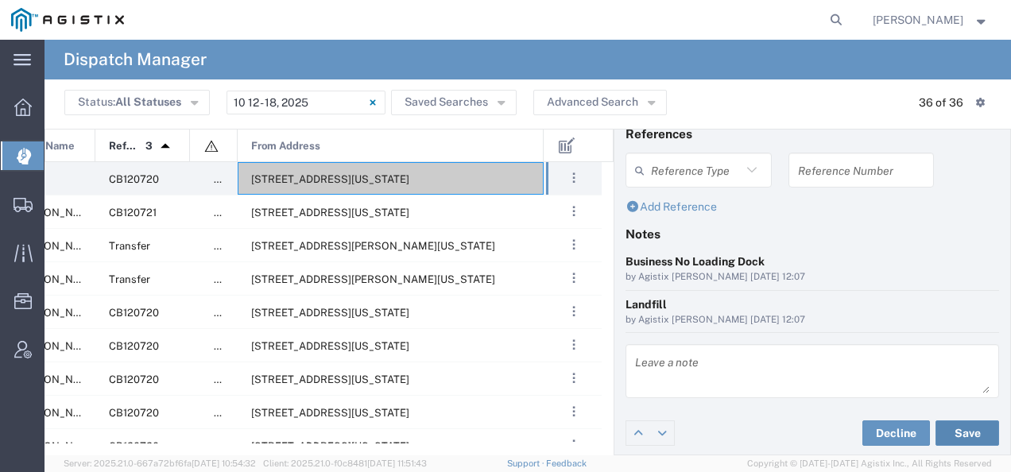
click at [974, 423] on button "Save" at bounding box center [967, 432] width 64 height 25
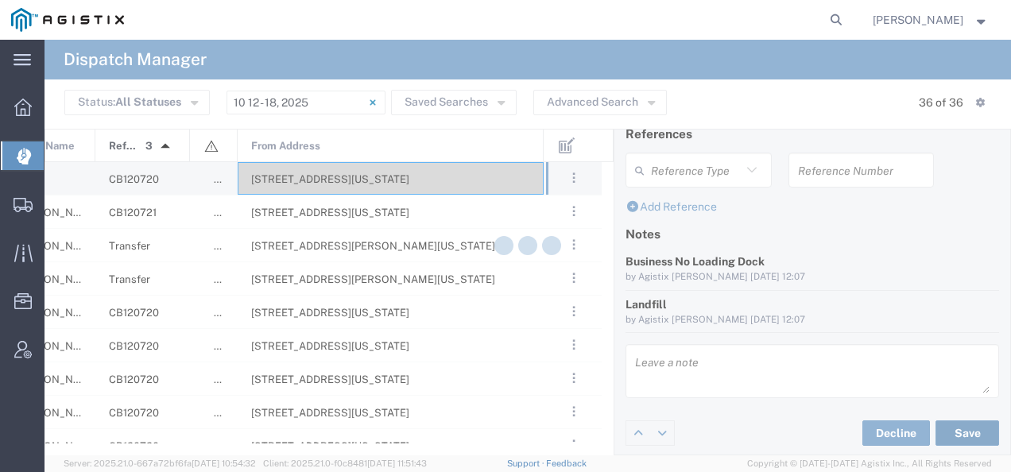
type input "[PERSON_NAME]"
type input "[PERSON_NAME] Trucking"
